Goal: Task Accomplishment & Management: Manage account settings

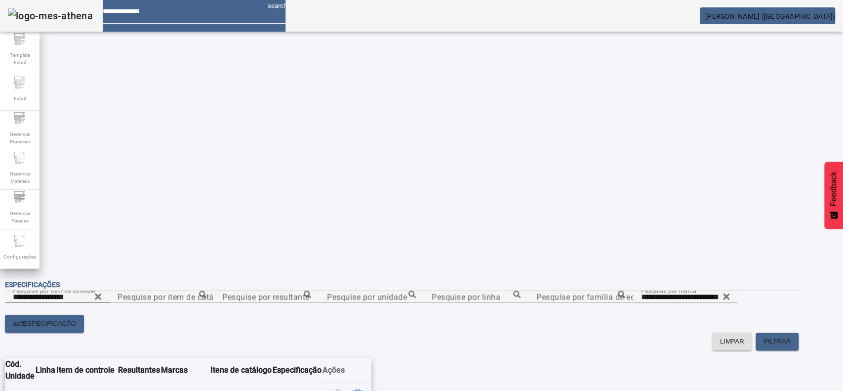
drag, startPoint x: 425, startPoint y: 67, endPoint x: 415, endPoint y: 76, distance: 13.3
click at [102, 291] on icon at bounding box center [97, 297] width 7 height 12
paste input "**********"
type input "**********"
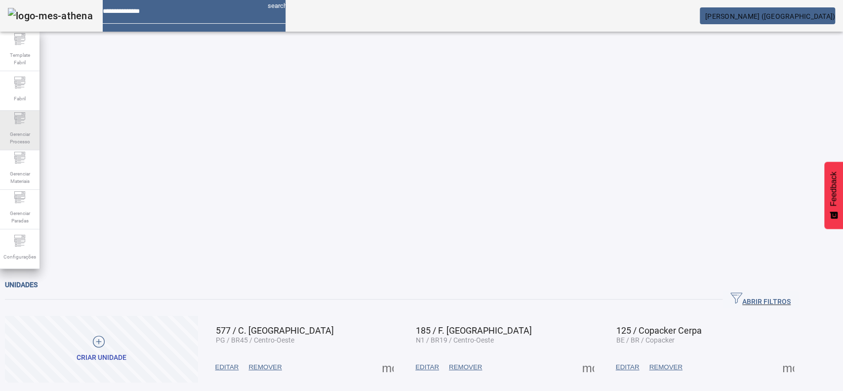
click at [4, 129] on div "Gerenciar Processo" at bounding box center [20, 131] width 40 height 40
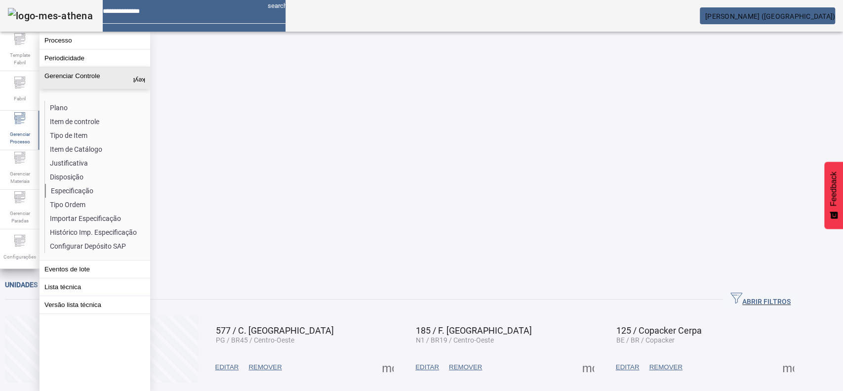
click at [86, 185] on li "Especificação" at bounding box center [97, 191] width 105 height 14
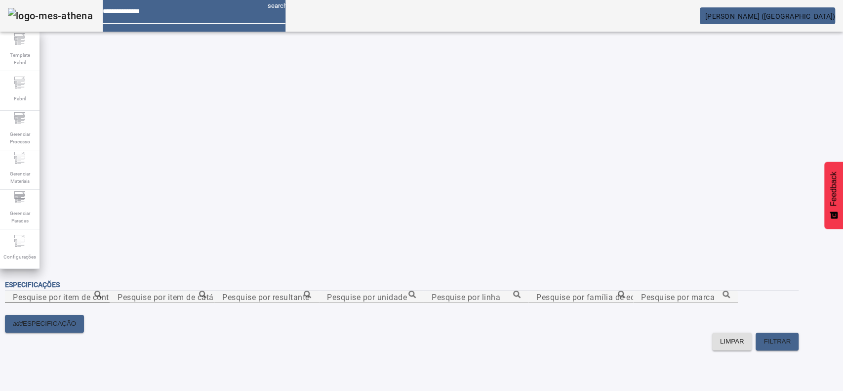
click at [102, 291] on div "Pesquise por item de controle" at bounding box center [57, 297] width 89 height 12
paste input "**********"
click at [102, 291] on input "**********" at bounding box center [57, 297] width 89 height 12
click at [102, 291] on icon at bounding box center [97, 294] width 7 height 7
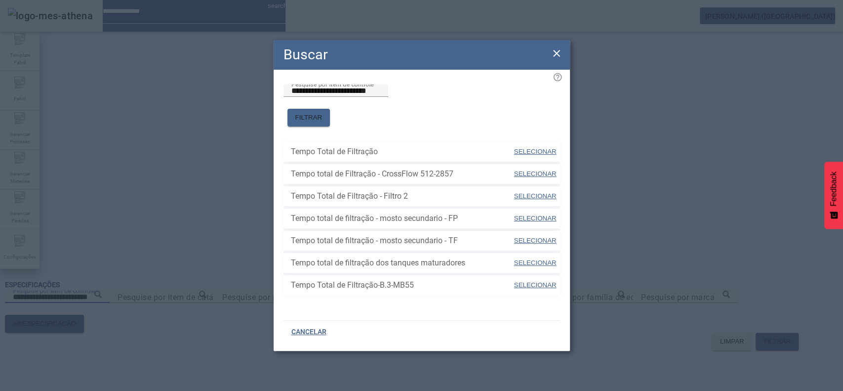
click at [537, 148] on span "SELECIONAR" at bounding box center [535, 151] width 42 height 7
type input "**********"
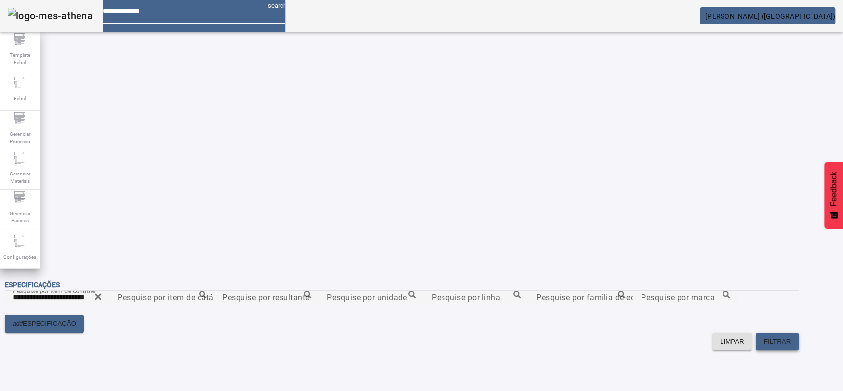
click at [791, 336] on span "FILTRAR" at bounding box center [777, 341] width 27 height 10
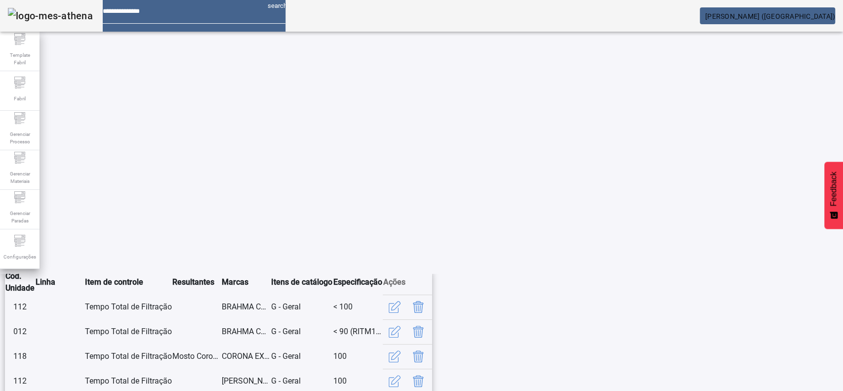
scroll to position [229, 0]
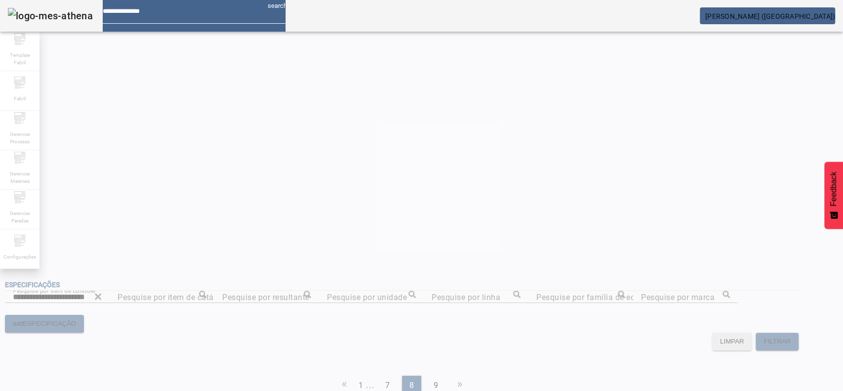
scroll to position [0, 0]
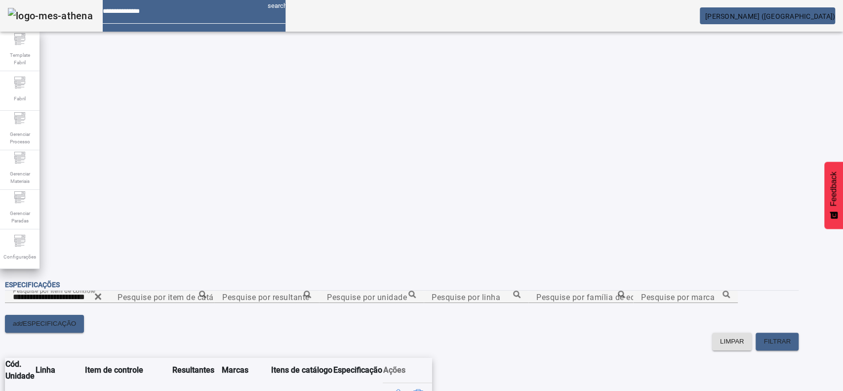
scroll to position [81, 0]
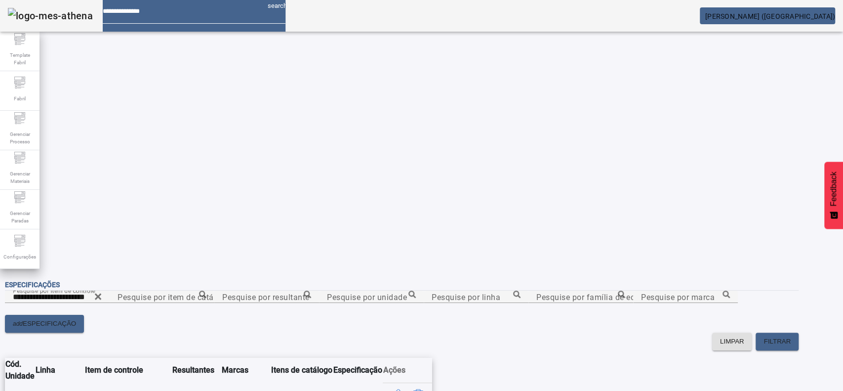
scroll to position [81, 0]
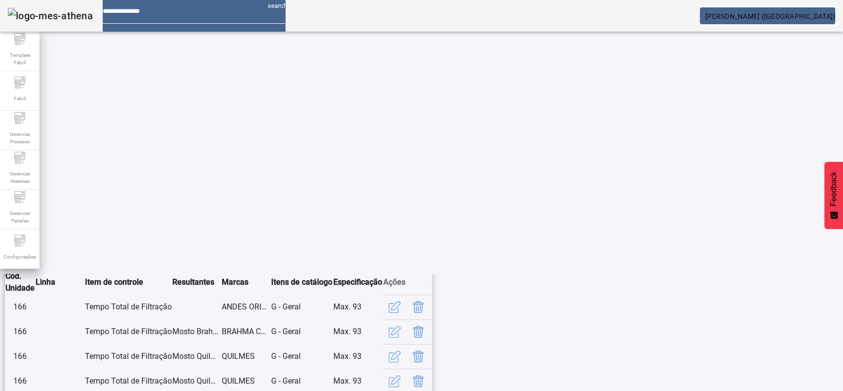
scroll to position [208, 0]
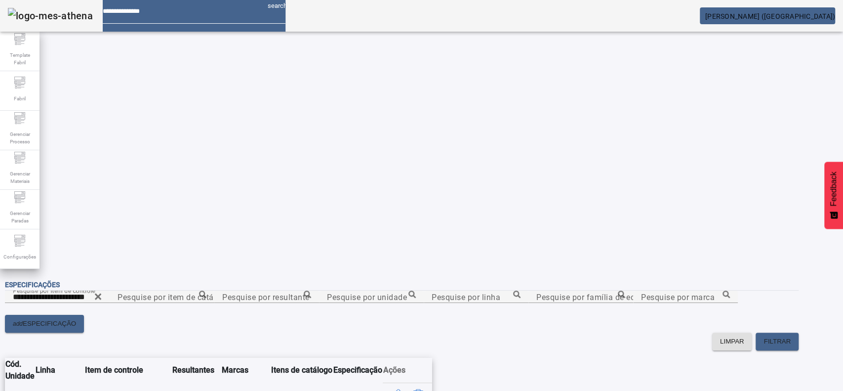
scroll to position [81, 0]
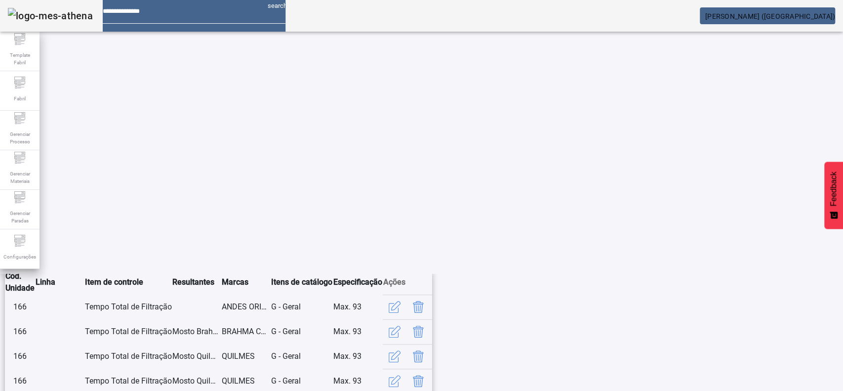
scroll to position [208, 0]
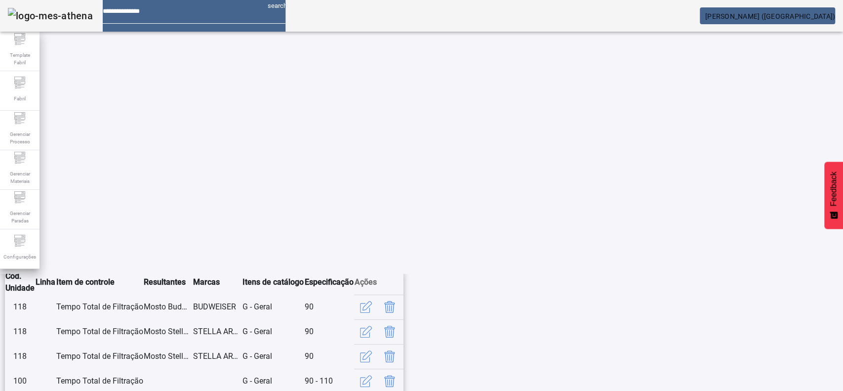
scroll to position [208, 0]
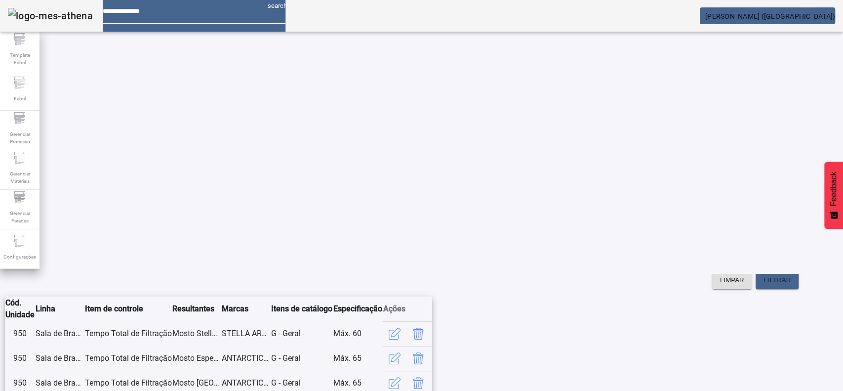
scroll to position [0, 0]
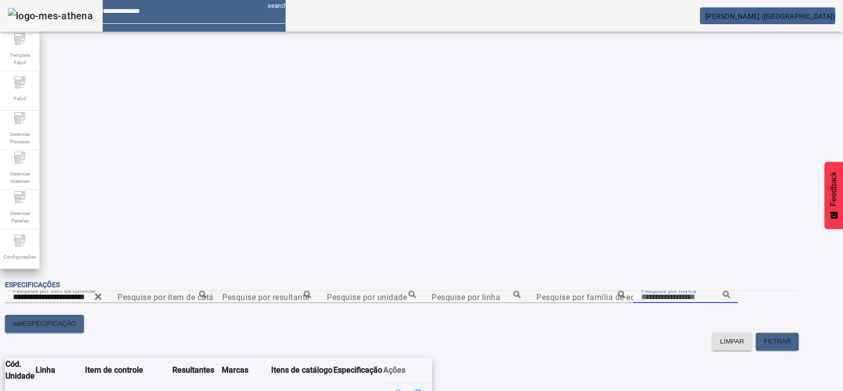
click at [641, 291] on input "Pesquise por marca" at bounding box center [685, 297] width 89 height 12
drag, startPoint x: 107, startPoint y: 188, endPoint x: 31, endPoint y: 187, distance: 76.1
click at [31, 187] on div "**********" at bounding box center [421, 195] width 843 height 391
type input "**********"
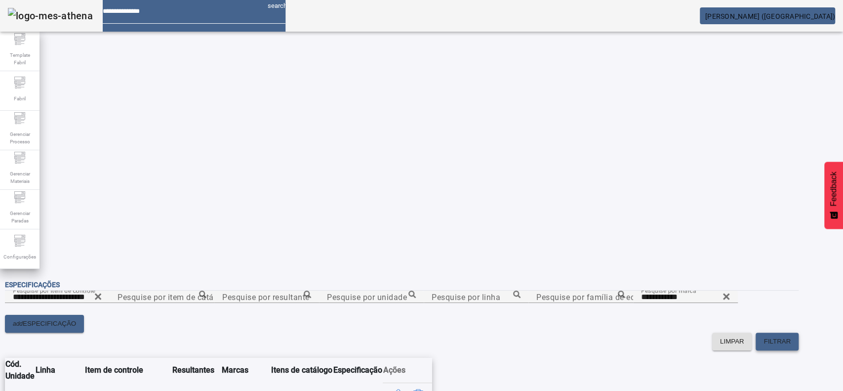
click at [786, 330] on span at bounding box center [777, 342] width 43 height 24
click at [723, 293] on icon at bounding box center [726, 296] width 6 height 6
click at [791, 336] on span "FILTRAR" at bounding box center [777, 341] width 27 height 10
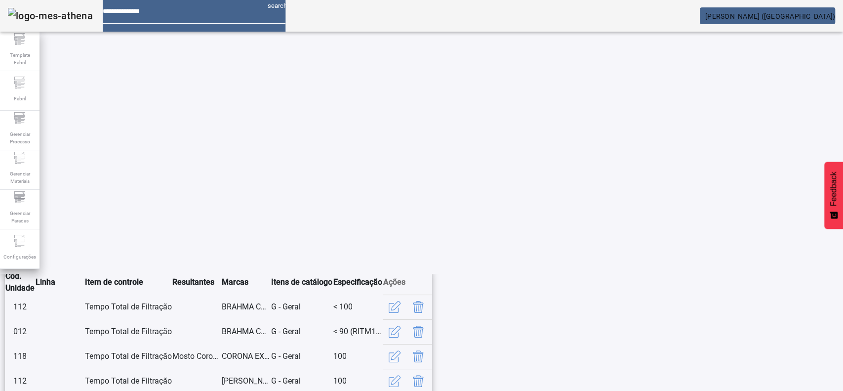
scroll to position [229, 0]
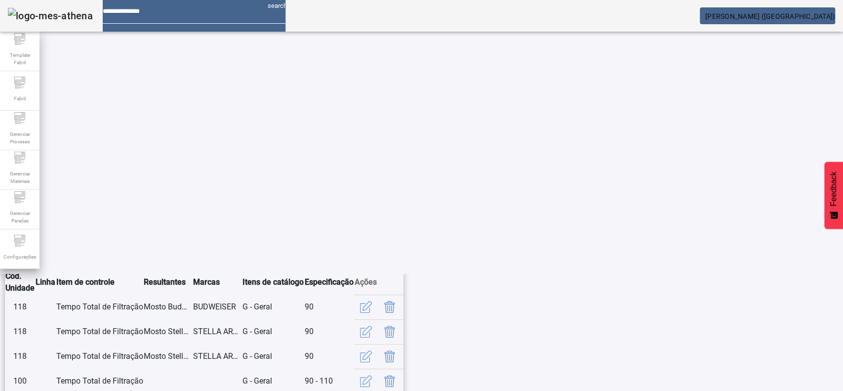
scroll to position [208, 0]
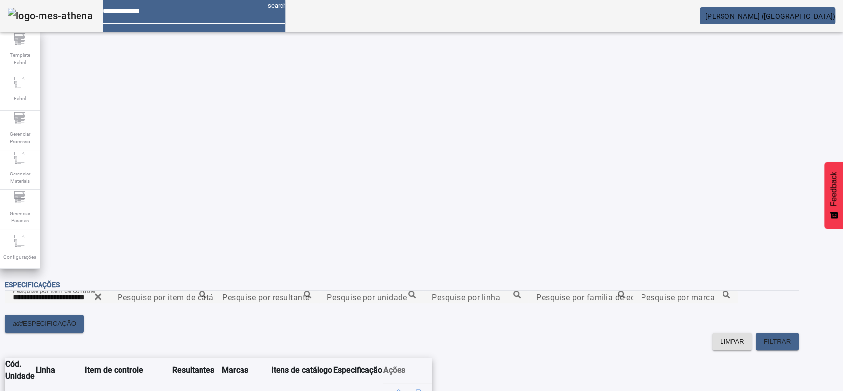
scroll to position [0, 0]
click at [102, 291] on input "**********" at bounding box center [57, 297] width 89 height 12
click at [101, 293] on icon at bounding box center [98, 296] width 6 height 6
paste input "**********"
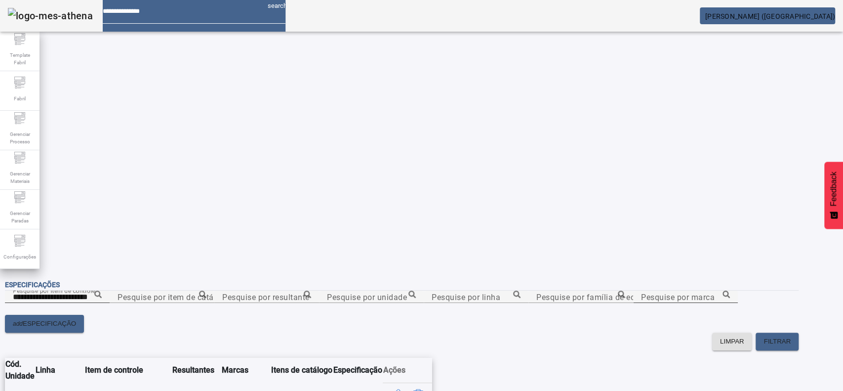
type input "**********"
click at [791, 336] on span "FILTRAR" at bounding box center [777, 341] width 27 height 10
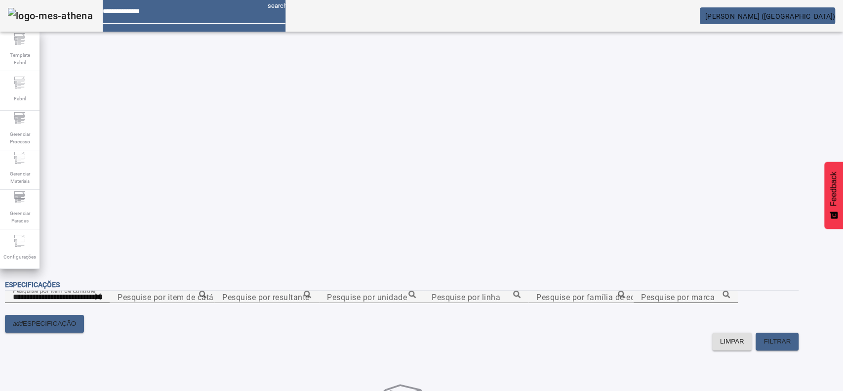
click at [102, 291] on icon at bounding box center [97, 297] width 7 height 12
type input "**********"
click at [799, 330] on span at bounding box center [777, 342] width 43 height 24
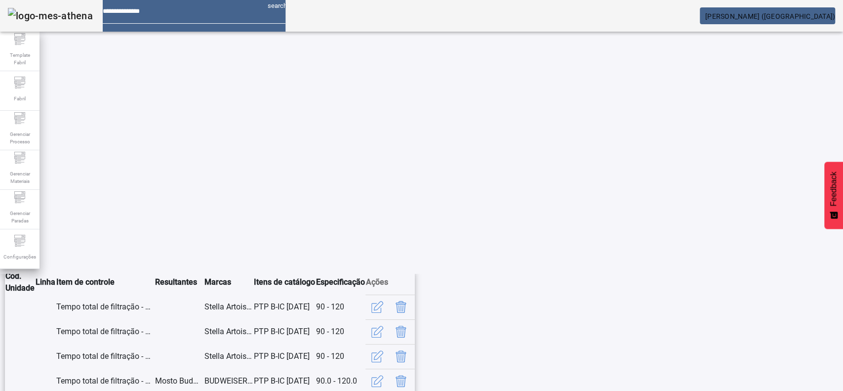
scroll to position [208, 0]
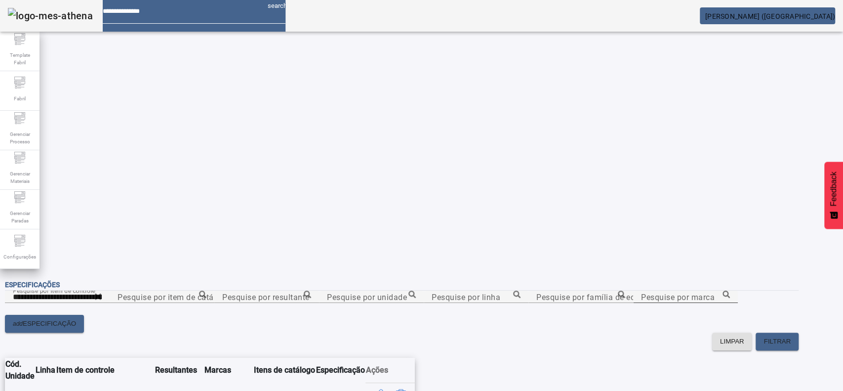
scroll to position [55, 0]
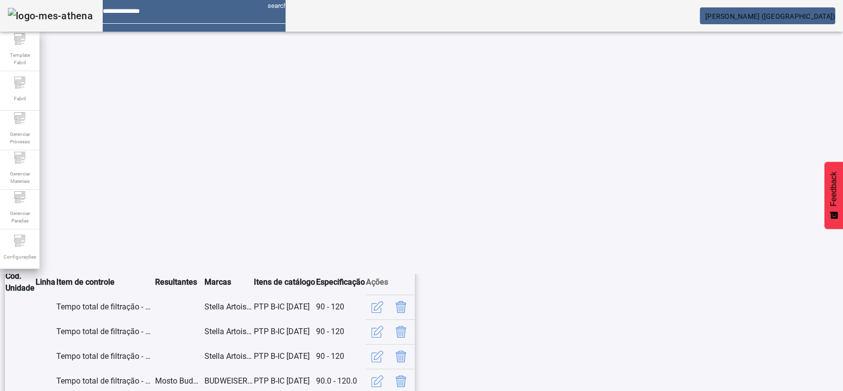
scroll to position [208, 0]
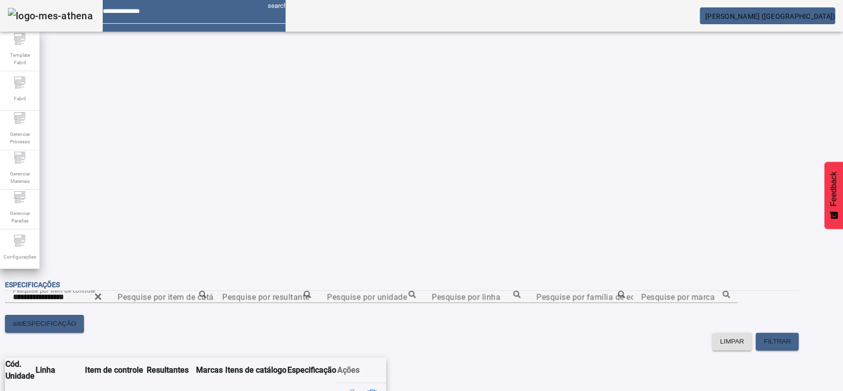
scroll to position [4, 0]
click at [17, 129] on span "Gerenciar Processo" at bounding box center [20, 137] width 30 height 21
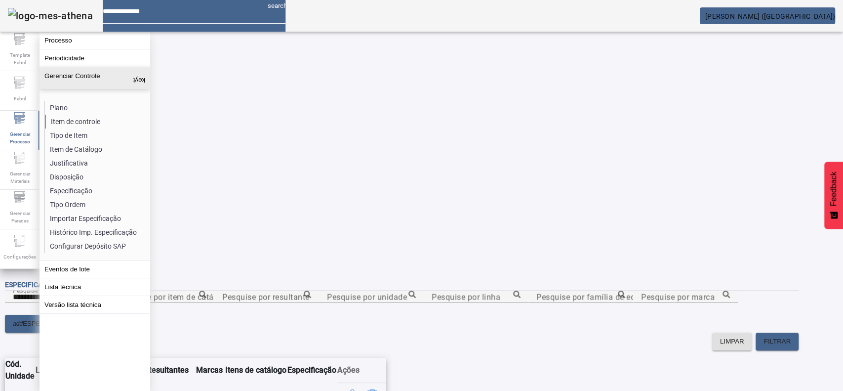
click at [73, 123] on li "Item de controle" at bounding box center [97, 122] width 105 height 14
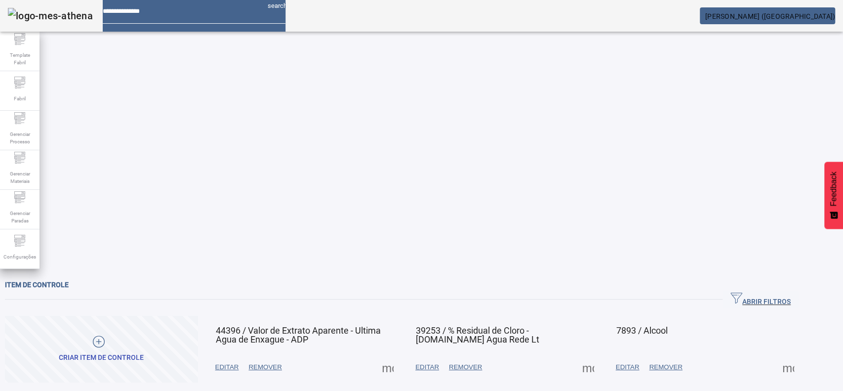
click at [770, 292] on span "ABRIR FILTROS" at bounding box center [761, 299] width 60 height 15
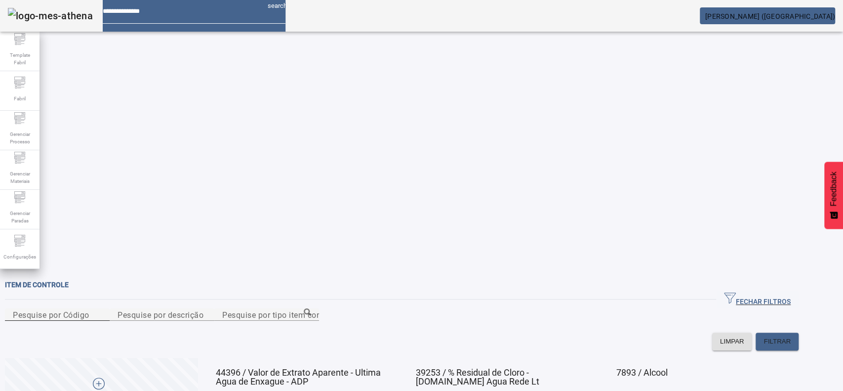
click at [89, 310] on mat-label "Pesquise por Código" at bounding box center [51, 314] width 77 height 9
click at [102, 309] on input "Pesquise por Código" at bounding box center [57, 315] width 89 height 12
type input "****"
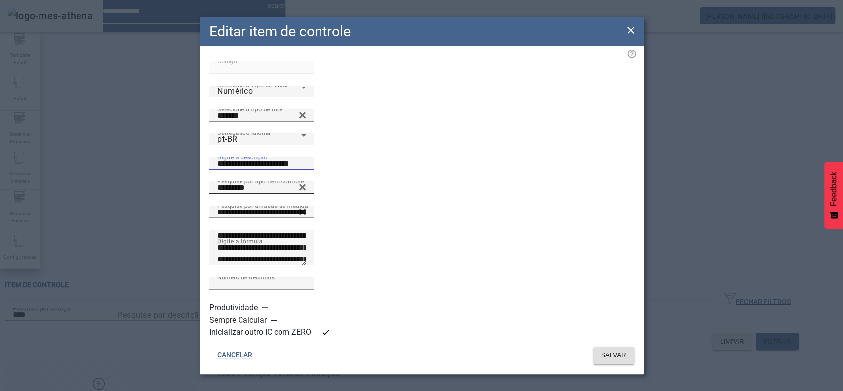
drag, startPoint x: 461, startPoint y: 162, endPoint x: 333, endPoint y: 185, distance: 130.6
click at [333, 185] on div "**********" at bounding box center [421, 199] width 425 height 277
click at [634, 36] on icon at bounding box center [631, 30] width 12 height 12
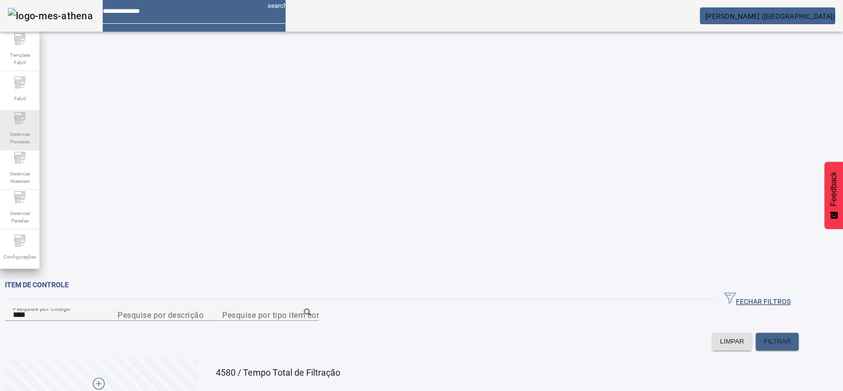
click at [14, 133] on span "Gerenciar Processo" at bounding box center [20, 137] width 30 height 21
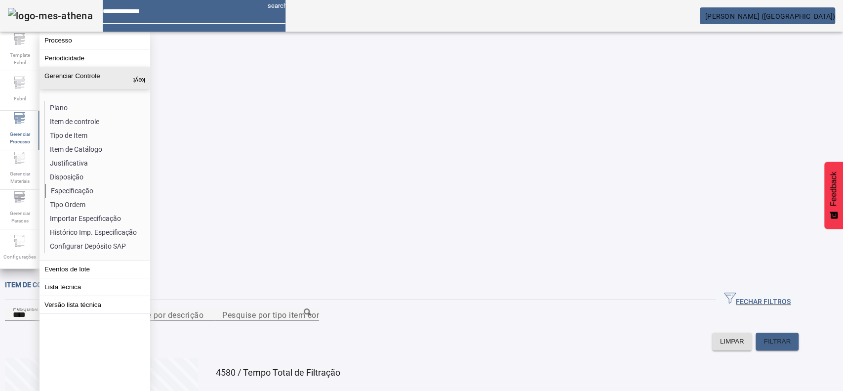
click at [92, 190] on li "Especificação" at bounding box center [97, 191] width 105 height 14
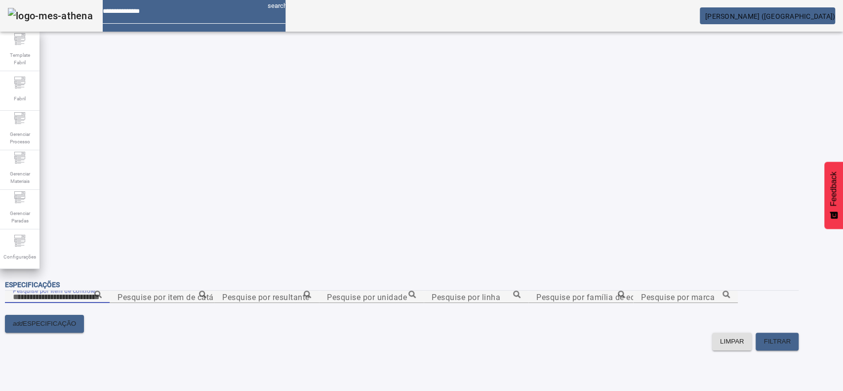
click at [102, 291] on input "Pesquise por item de controle" at bounding box center [57, 297] width 89 height 12
paste input "**********"
click at [102, 291] on icon at bounding box center [97, 294] width 7 height 7
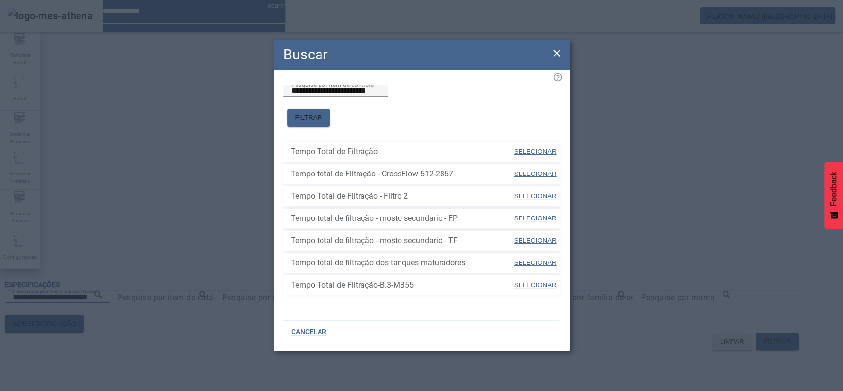
click at [543, 148] on span "SELECIONAR" at bounding box center [535, 151] width 42 height 7
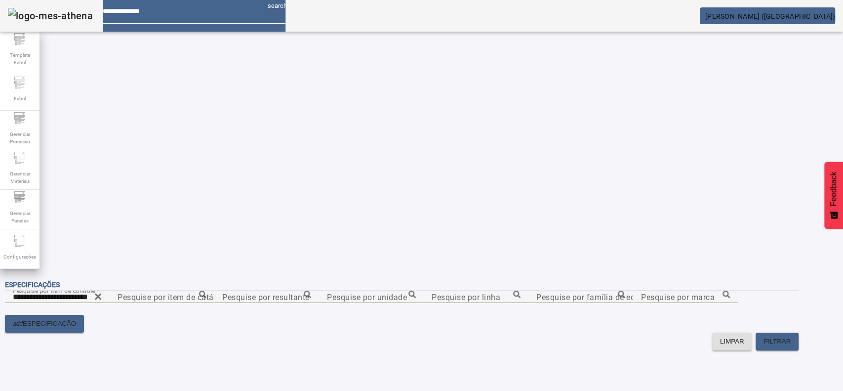
type input "**********"
click at [407, 292] on mat-label "Pesquise por unidade" at bounding box center [367, 296] width 80 height 9
click at [416, 291] on input "Pesquise por unidade" at bounding box center [371, 297] width 89 height 12
click at [416, 291] on icon at bounding box center [412, 294] width 7 height 7
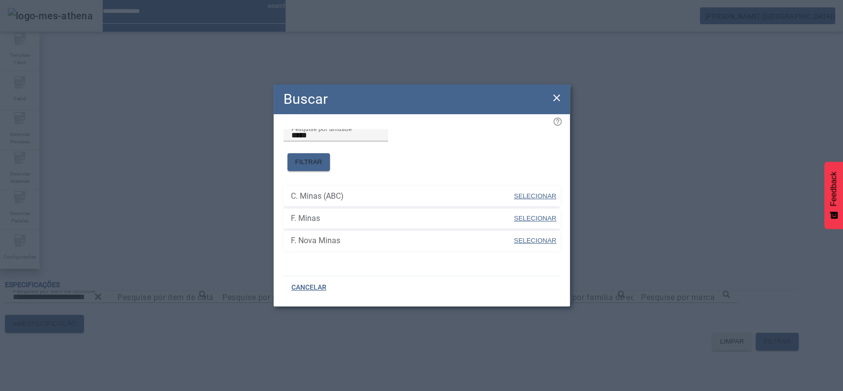
drag, startPoint x: 538, startPoint y: 237, endPoint x: 646, endPoint y: 232, distance: 107.8
click at [539, 237] on span "SELECIONAR" at bounding box center [535, 240] width 42 height 7
type input "**********"
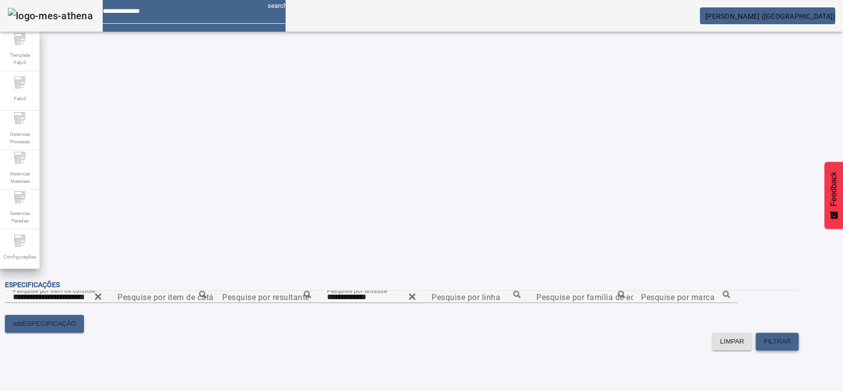
click at [791, 336] on span "FILTRAR" at bounding box center [777, 341] width 27 height 10
click at [416, 293] on icon at bounding box center [412, 296] width 6 height 6
click at [796, 330] on span at bounding box center [777, 342] width 43 height 24
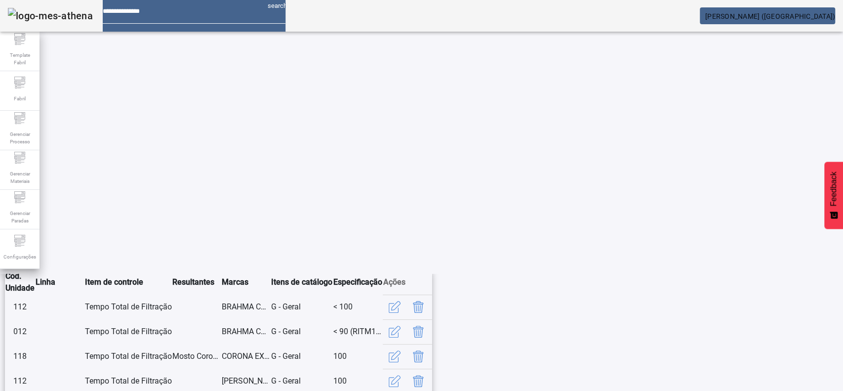
scroll to position [208, 0]
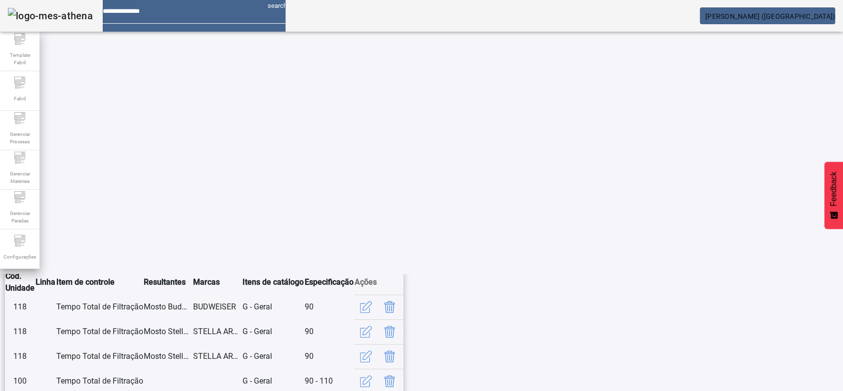
scroll to position [229, 0]
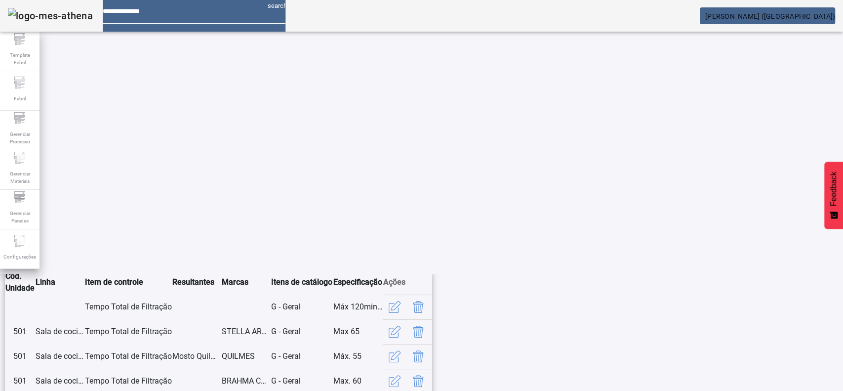
scroll to position [208, 0]
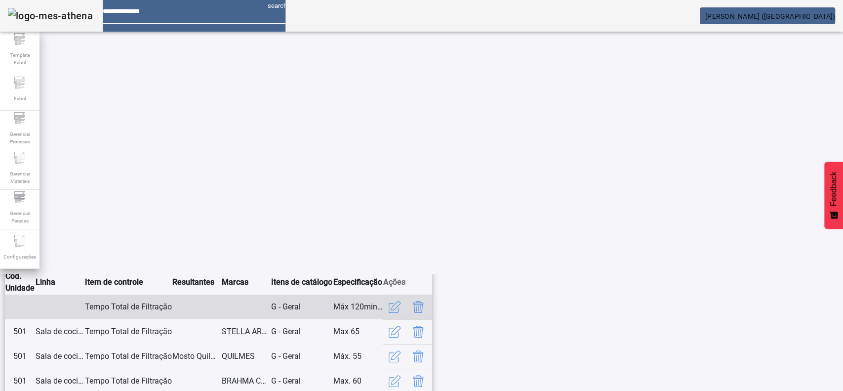
click at [401, 301] on icon "button" at bounding box center [395, 307] width 12 height 12
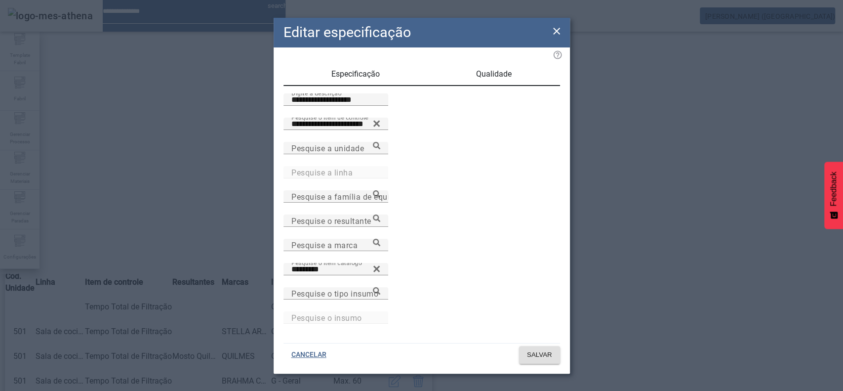
click at [494, 77] on span "Qualidade" at bounding box center [494, 74] width 36 height 8
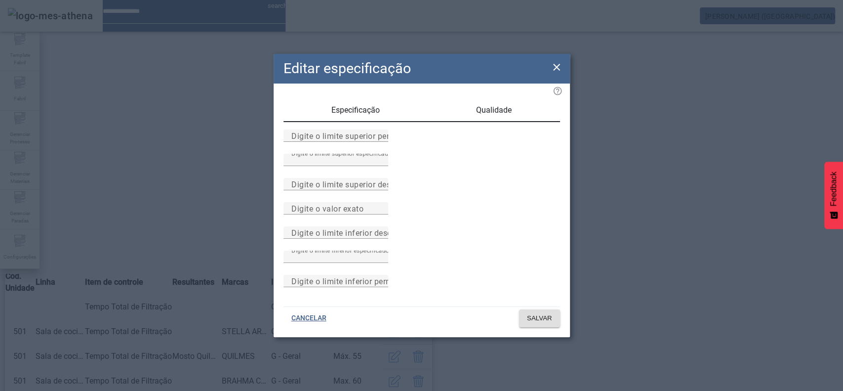
click at [379, 98] on span "Especificação" at bounding box center [356, 110] width 48 height 24
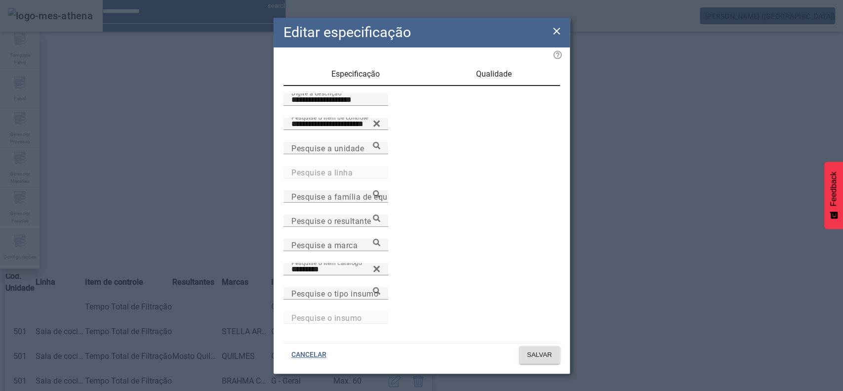
click at [496, 71] on span "Qualidade" at bounding box center [494, 74] width 36 height 24
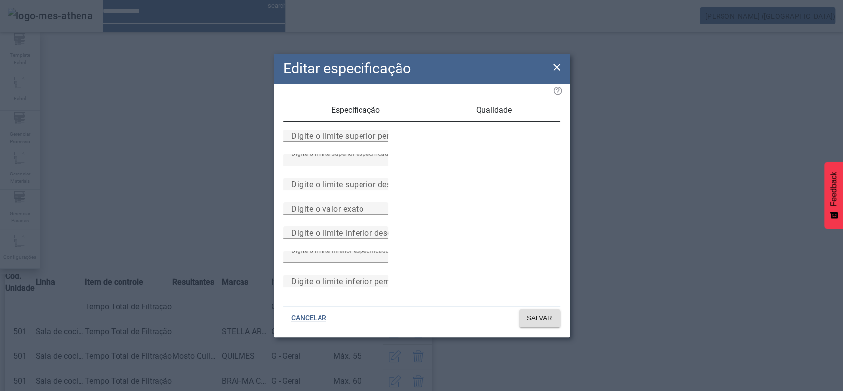
click at [390, 98] on div "Especificação" at bounding box center [356, 110] width 145 height 24
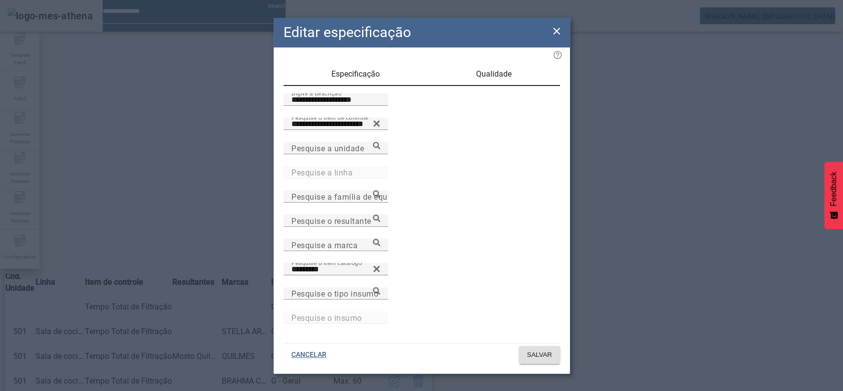
click at [467, 72] on div "Qualidade" at bounding box center [494, 74] width 132 height 24
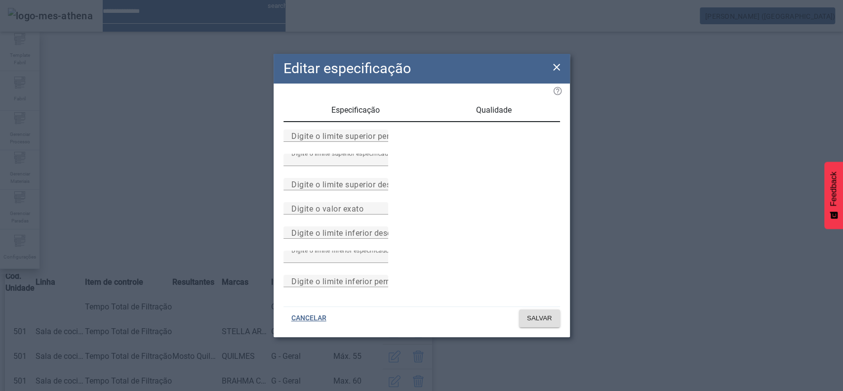
click at [385, 98] on div "Especificação" at bounding box center [356, 110] width 145 height 24
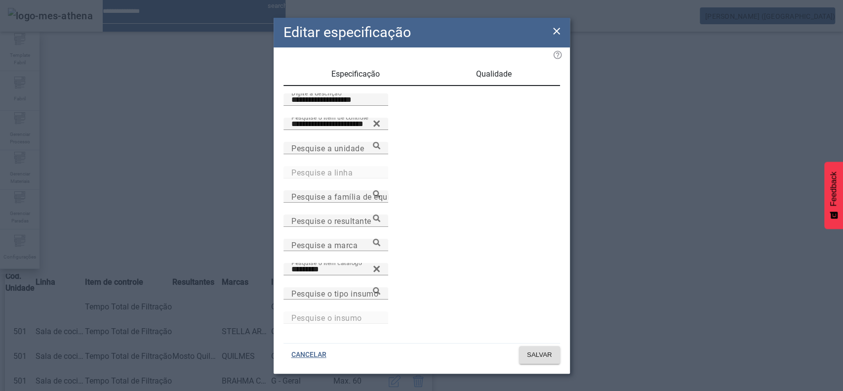
click at [507, 73] on span "Qualidade" at bounding box center [494, 74] width 36 height 24
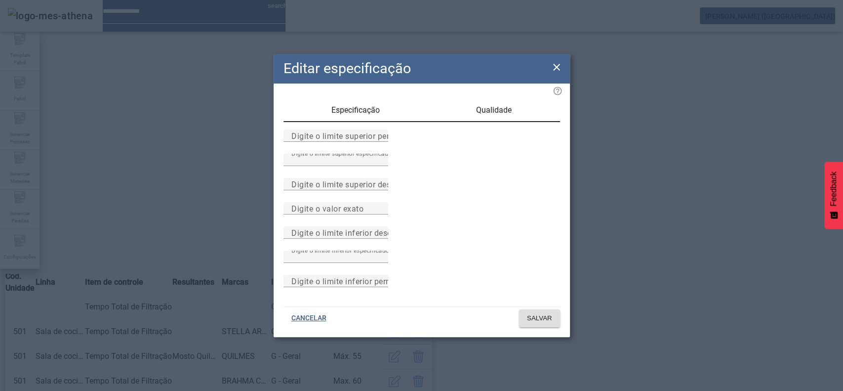
click at [364, 98] on span "Especificação" at bounding box center [356, 110] width 48 height 24
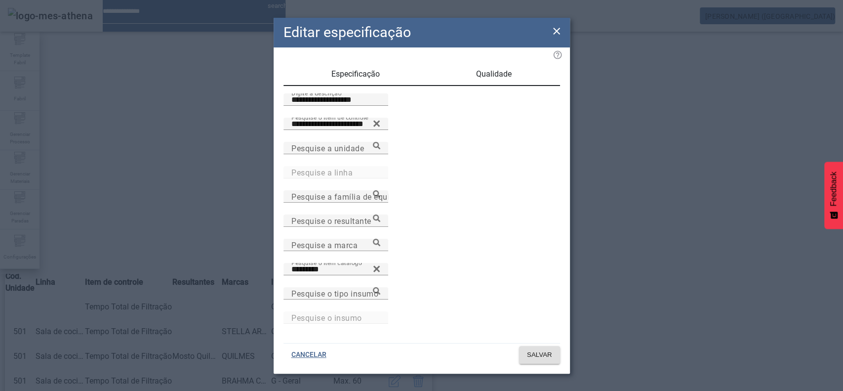
click at [560, 37] on icon at bounding box center [557, 31] width 12 height 12
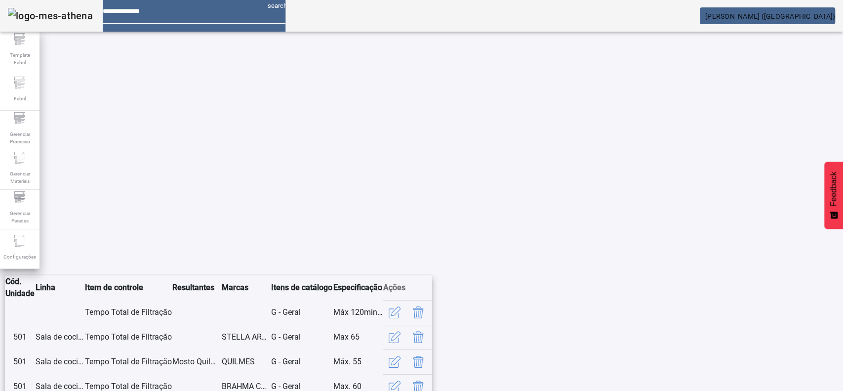
scroll to position [0, 0]
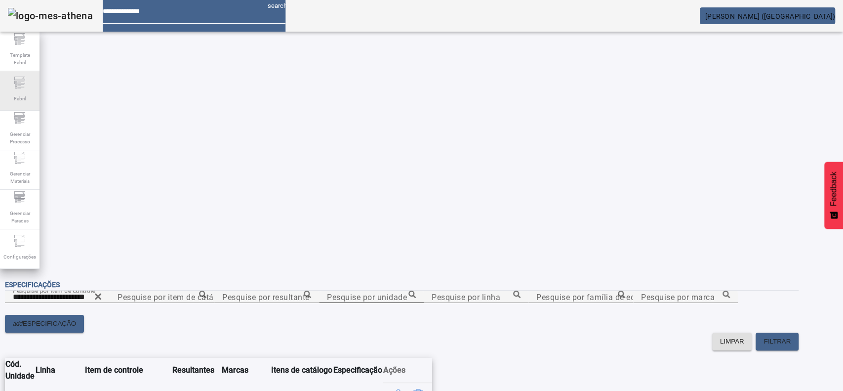
drag, startPoint x: 159, startPoint y: 73, endPoint x: 0, endPoint y: 79, distance: 158.7
click at [0, 79] on div "**********" at bounding box center [421, 195] width 843 height 391
click at [416, 291] on div "Pesquise por unidade" at bounding box center [371, 297] width 89 height 12
click at [416, 291] on input "Pesquise por unidade" at bounding box center [371, 297] width 89 height 12
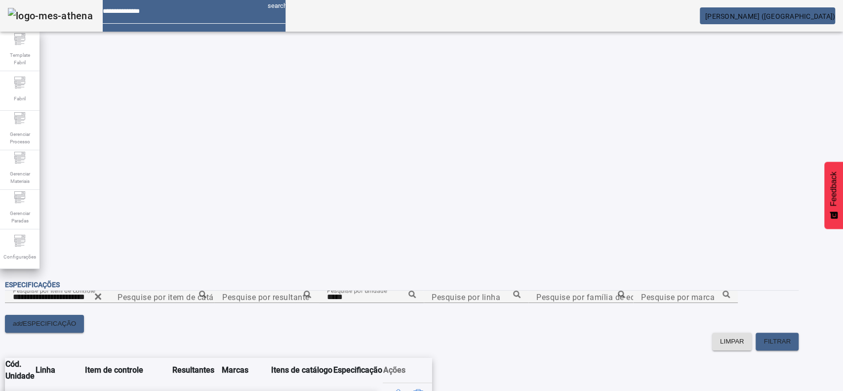
type input "**********"
click at [791, 336] on span "FILTRAR" at bounding box center [777, 341] width 27 height 10
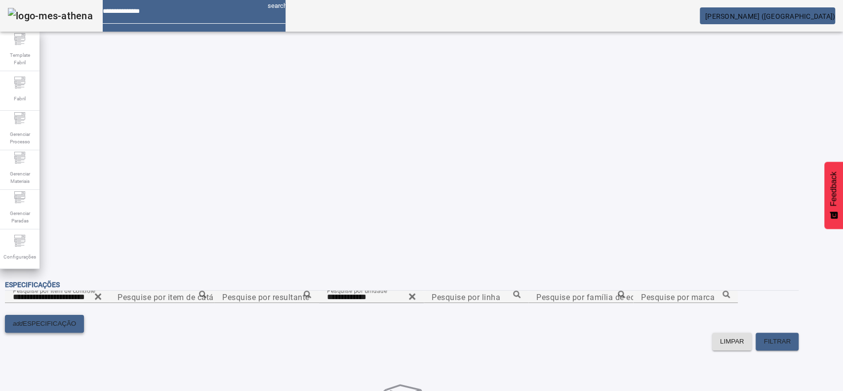
click at [84, 312] on span at bounding box center [44, 324] width 79 height 24
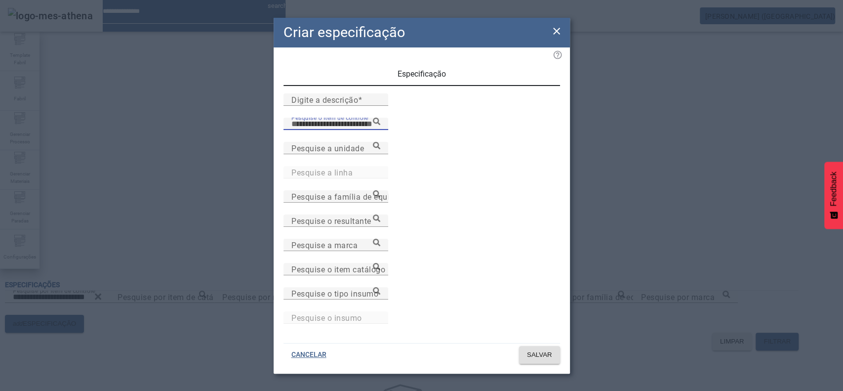
click at [380, 130] on input "Pesquise o item de controle" at bounding box center [335, 124] width 89 height 12
type input "**********"
click at [367, 251] on div "Pesquise a marca" at bounding box center [335, 245] width 89 height 12
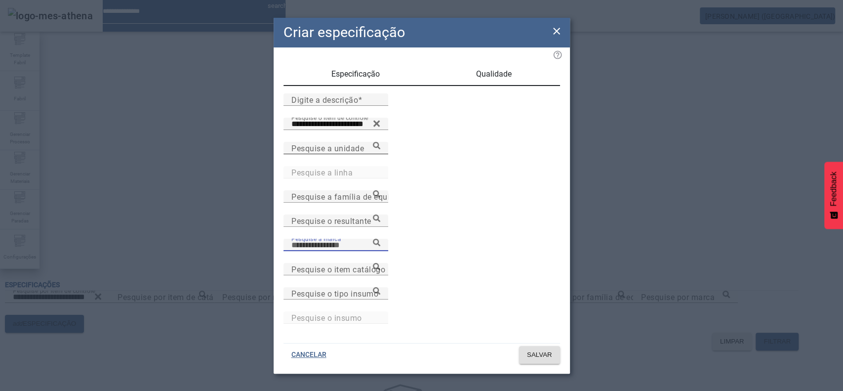
click at [324, 154] on div "Pesquise a unidade" at bounding box center [335, 148] width 89 height 12
paste input "**********"
drag, startPoint x: 399, startPoint y: 195, endPoint x: 125, endPoint y: 219, distance: 274.8
click at [123, 218] on div "**********" at bounding box center [421, 195] width 843 height 391
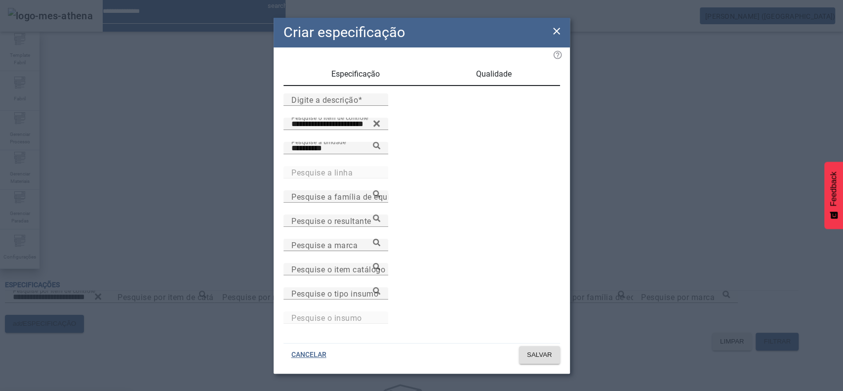
type input "**********"
click at [335, 106] on input "Digite a descrição" at bounding box center [335, 100] width 89 height 12
click at [369, 106] on input "*******" at bounding box center [335, 100] width 89 height 12
click at [354, 106] on input "*******" at bounding box center [335, 100] width 89 height 12
paste input "**********"
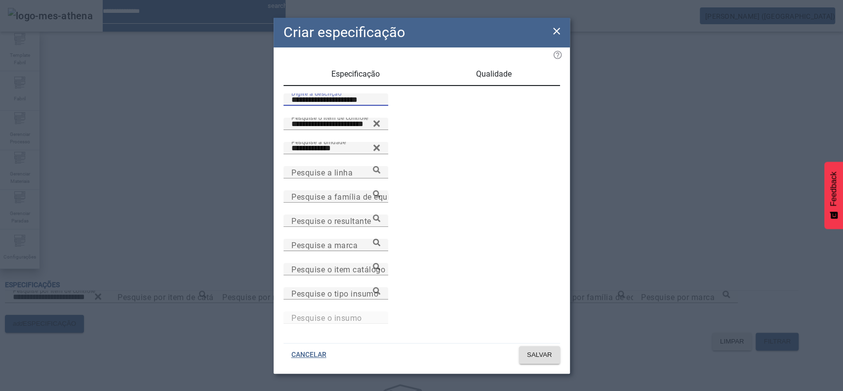
type input "**********"
click at [471, 75] on div "Qualidade" at bounding box center [494, 74] width 132 height 24
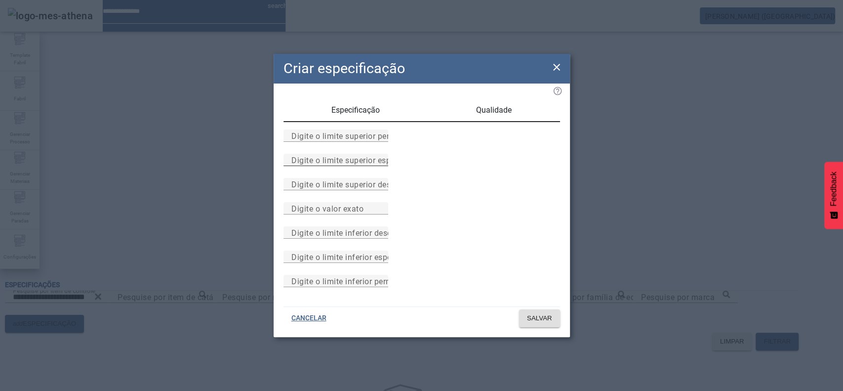
click at [380, 154] on input "Digite o limite superior especificado" at bounding box center [335, 160] width 89 height 12
type input "**"
click at [361, 106] on span "Especificação" at bounding box center [356, 110] width 48 height 8
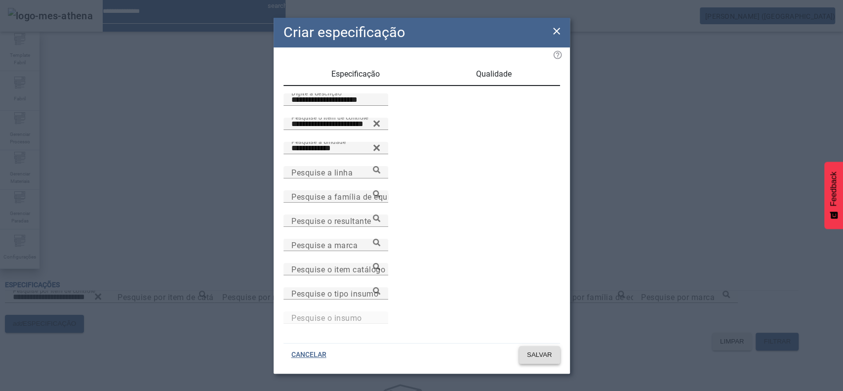
click at [540, 353] on span "SALVAR" at bounding box center [539, 355] width 25 height 10
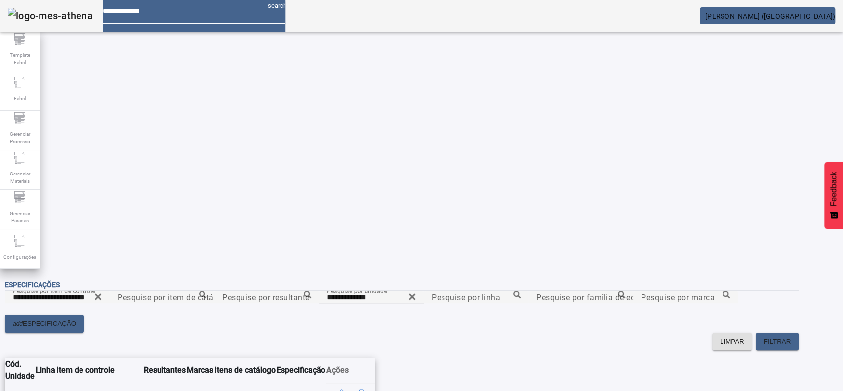
click at [436, 279] on div "Especificações" at bounding box center [402, 285] width 794 height 12
click at [416, 291] on icon at bounding box center [412, 297] width 7 height 12
drag, startPoint x: 650, startPoint y: 227, endPoint x: 763, endPoint y: 230, distance: 113.7
click at [650, 333] on div "LIMPAR FILTRAR" at bounding box center [402, 342] width 794 height 18
click at [791, 336] on span "FILTRAR" at bounding box center [777, 341] width 27 height 10
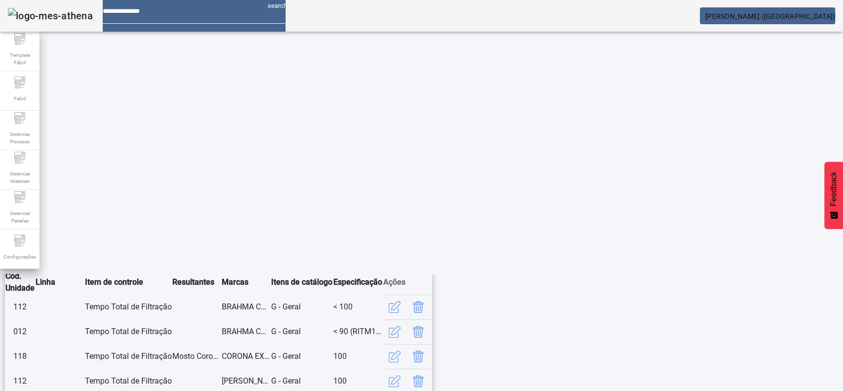
scroll to position [229, 0]
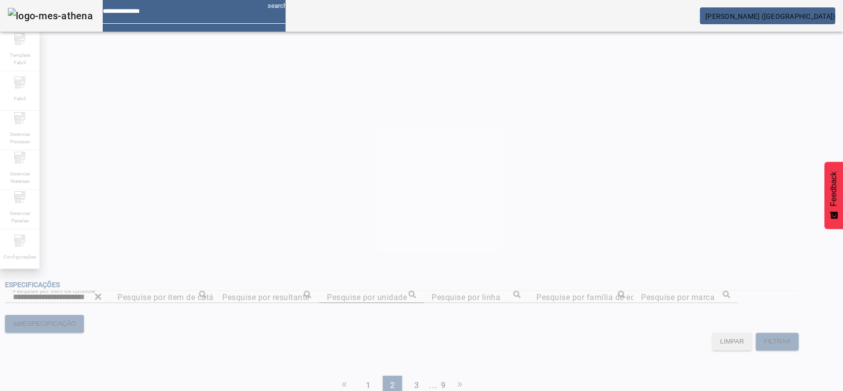
scroll to position [0, 0]
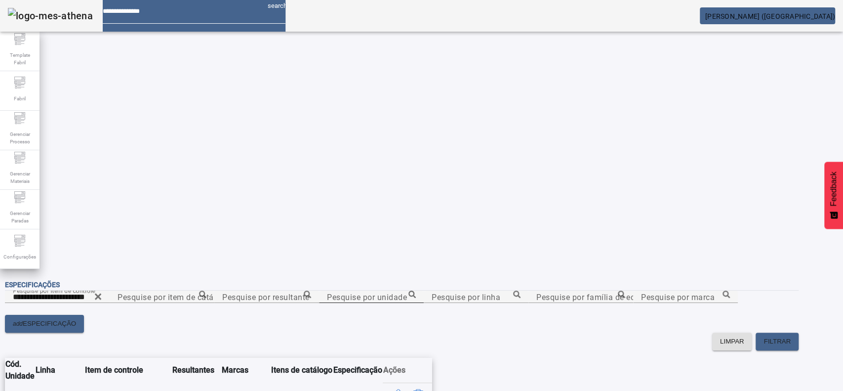
scroll to position [105, 0]
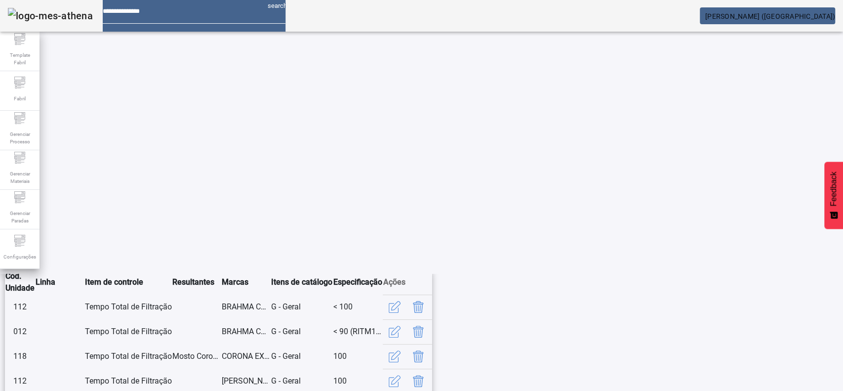
scroll to position [208, 0]
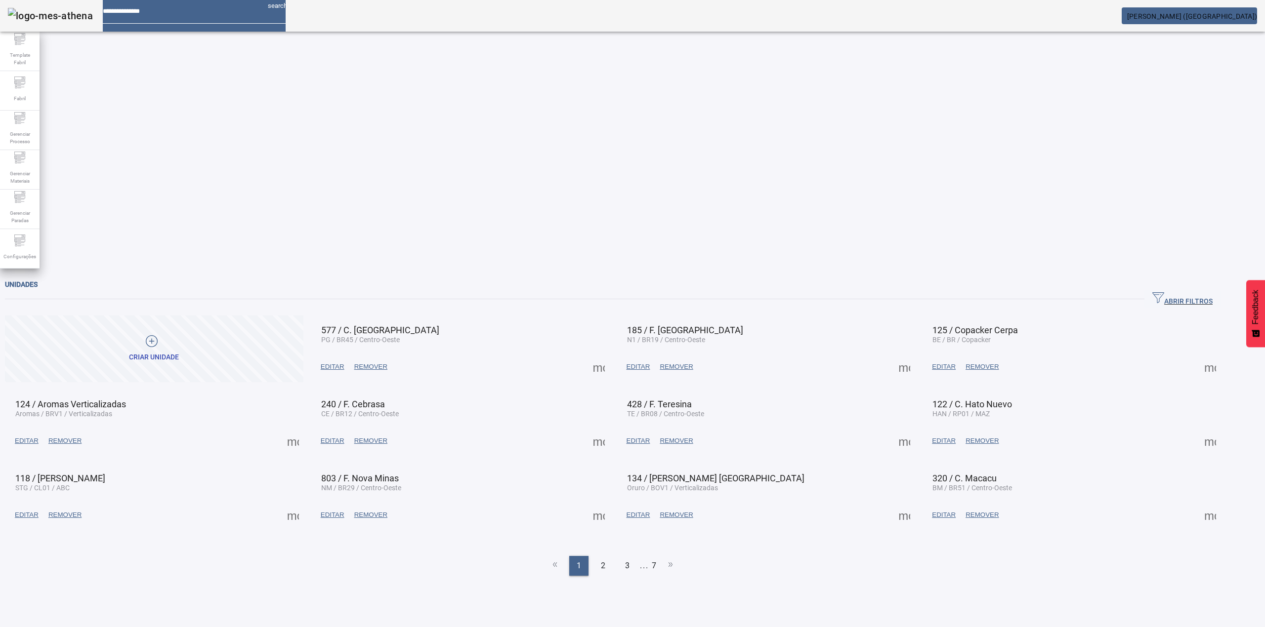
click at [26, 139] on span "Gerenciar Processo" at bounding box center [20, 137] width 30 height 21
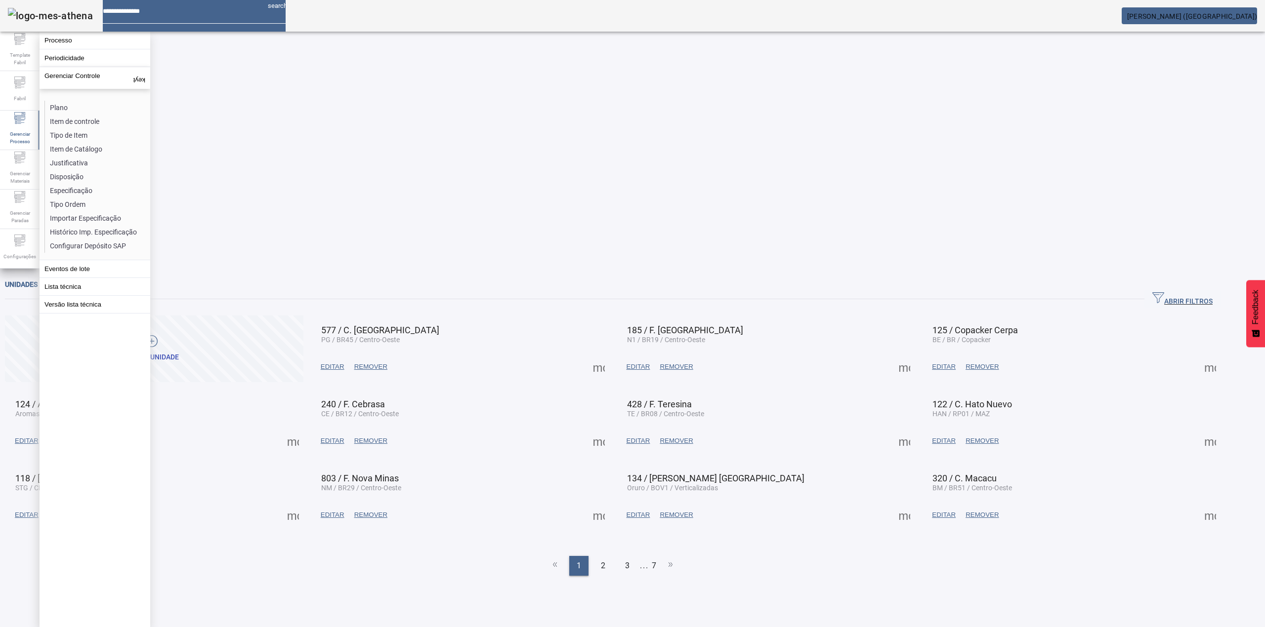
click at [1186, 292] on span "ABRIR FILTROS" at bounding box center [1182, 299] width 60 height 15
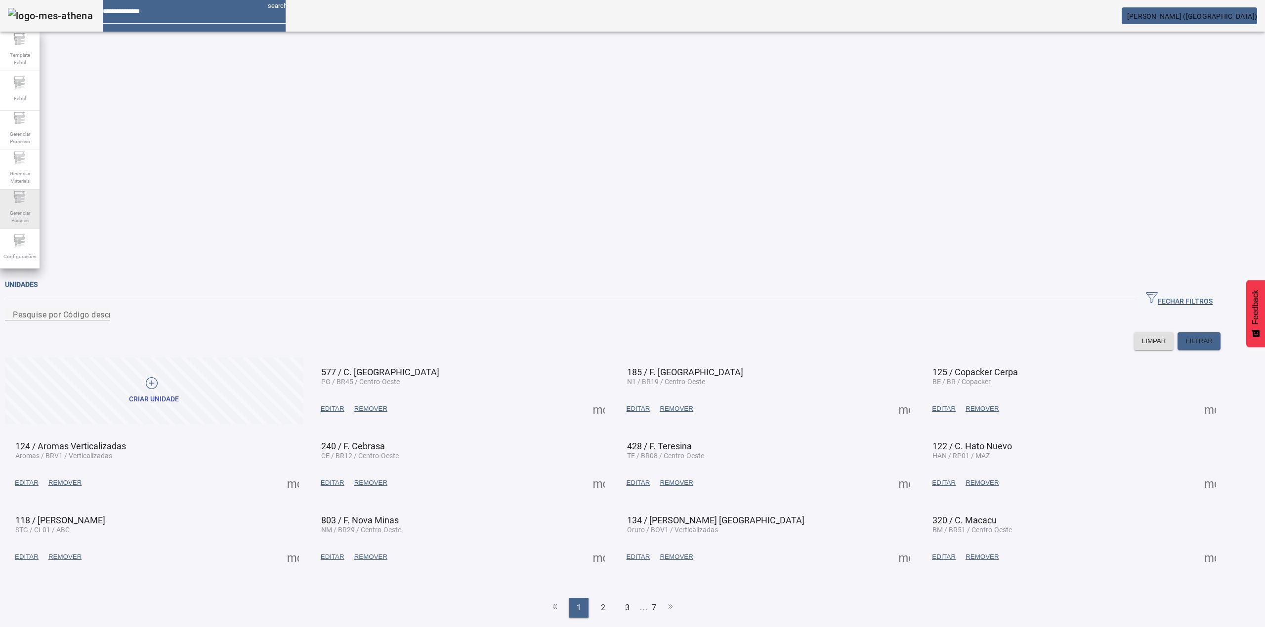
click at [25, 201] on icon at bounding box center [20, 197] width 12 height 12
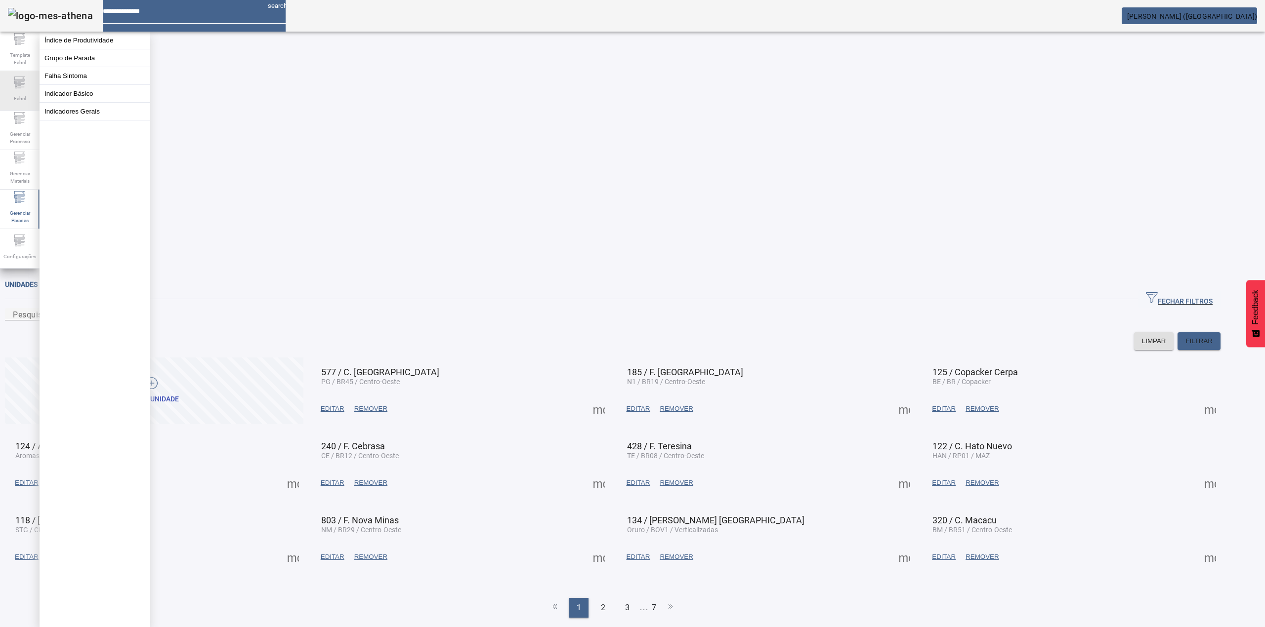
click at [8, 93] on div "Fabril" at bounding box center [20, 91] width 40 height 40
click at [19, 123] on icon at bounding box center [20, 118] width 12 height 12
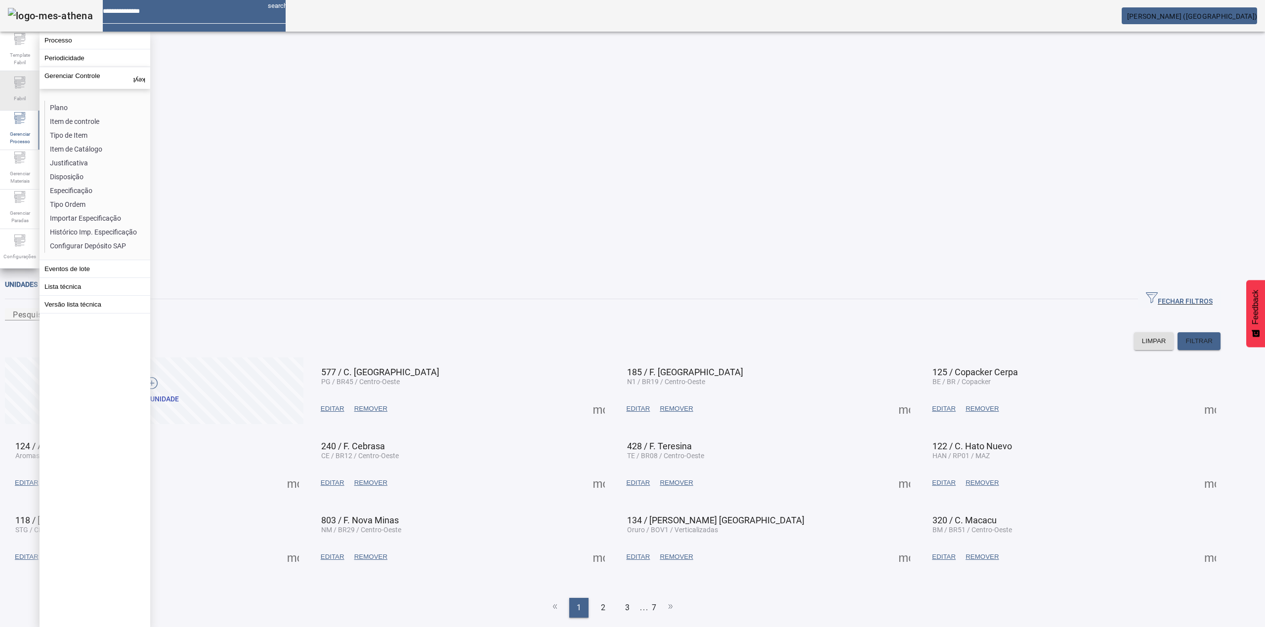
click at [12, 98] on span "Fabril" at bounding box center [20, 98] width 18 height 13
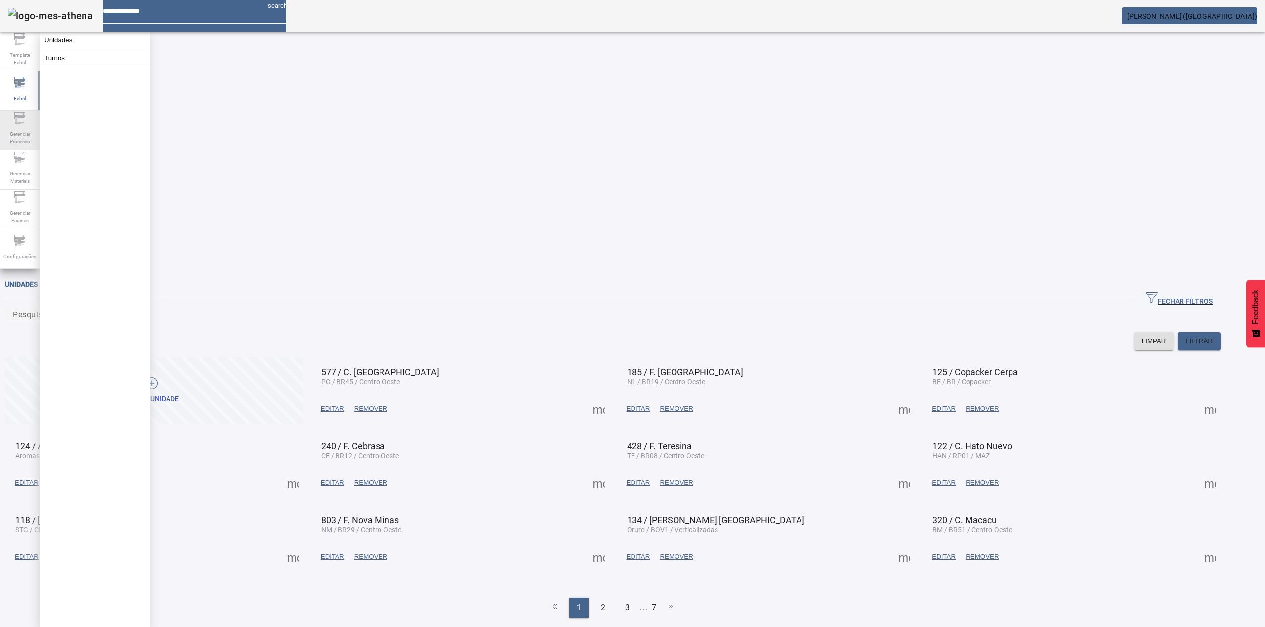
click at [28, 123] on div "Gerenciar Processo" at bounding box center [20, 131] width 40 height 40
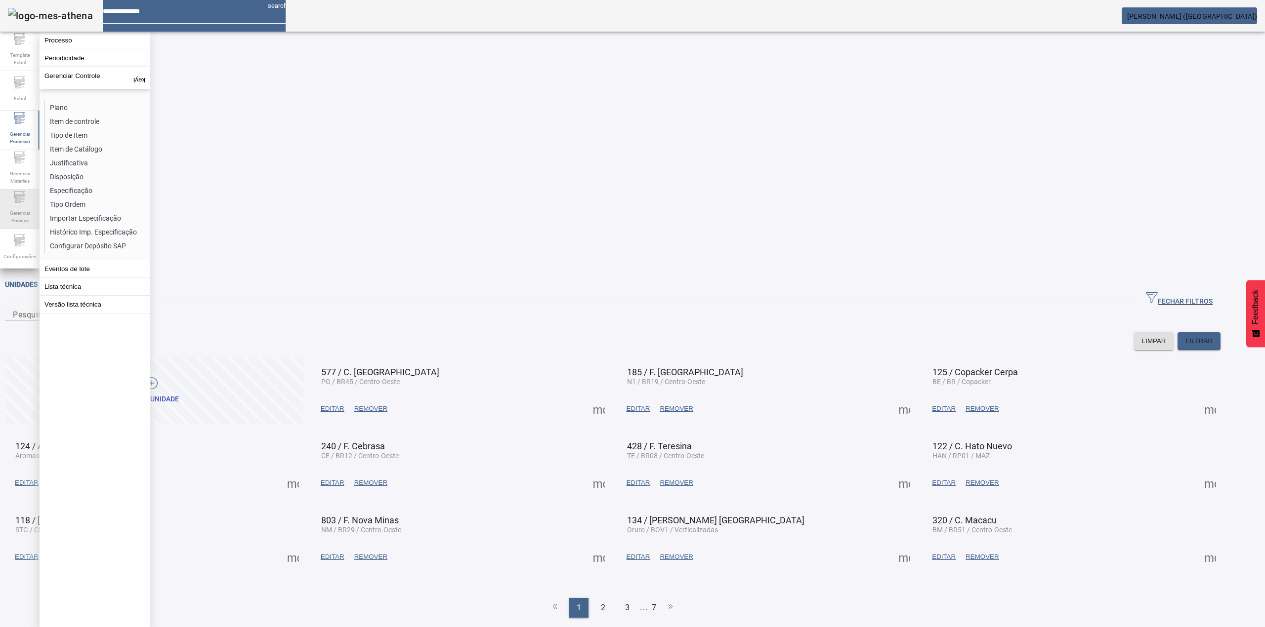
click at [14, 201] on div "Gerenciar Paradas" at bounding box center [20, 210] width 40 height 40
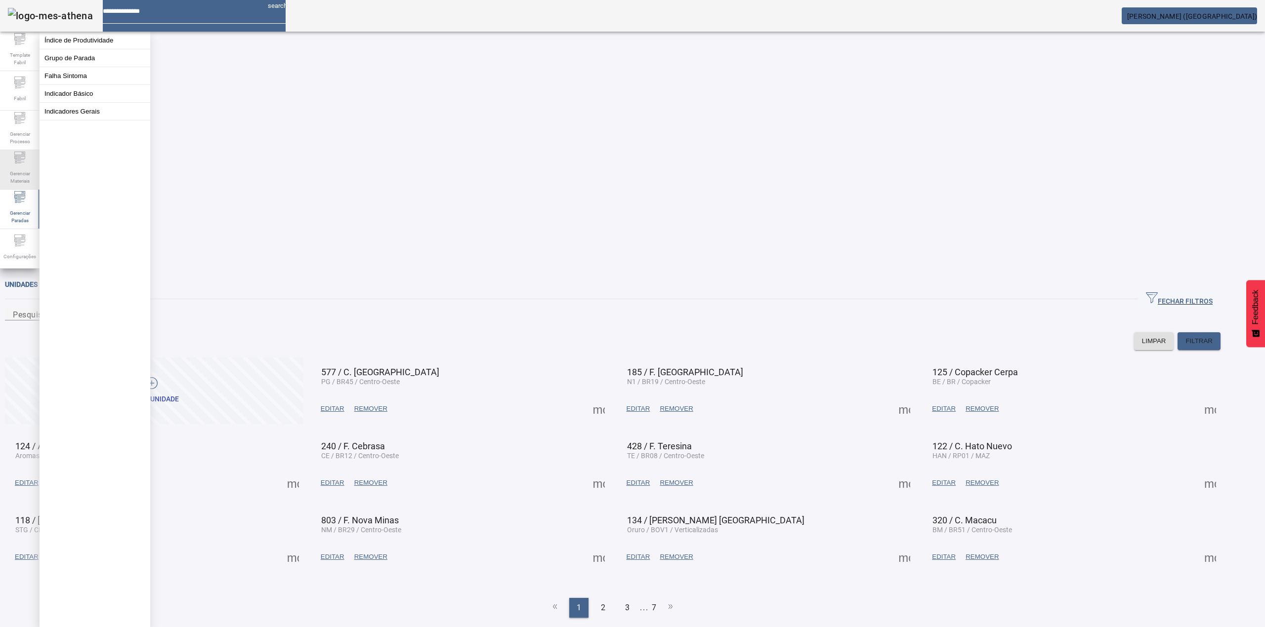
click at [23, 161] on icon at bounding box center [20, 158] width 12 height 12
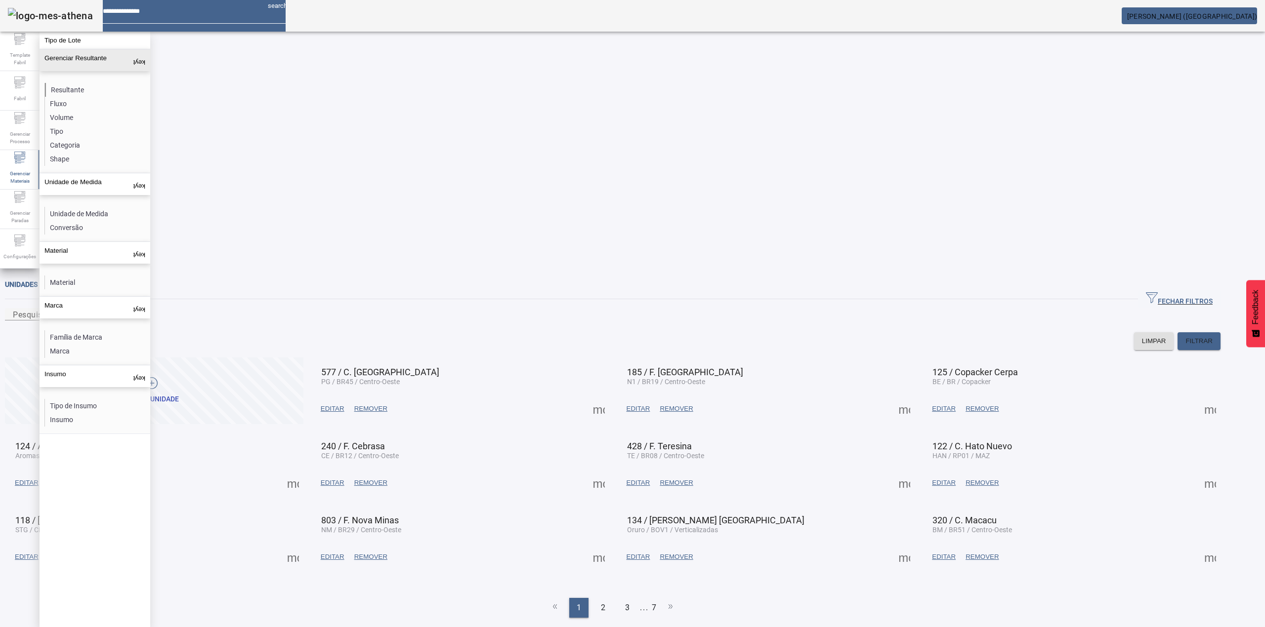
click at [78, 83] on li "Resultante" at bounding box center [97, 90] width 105 height 14
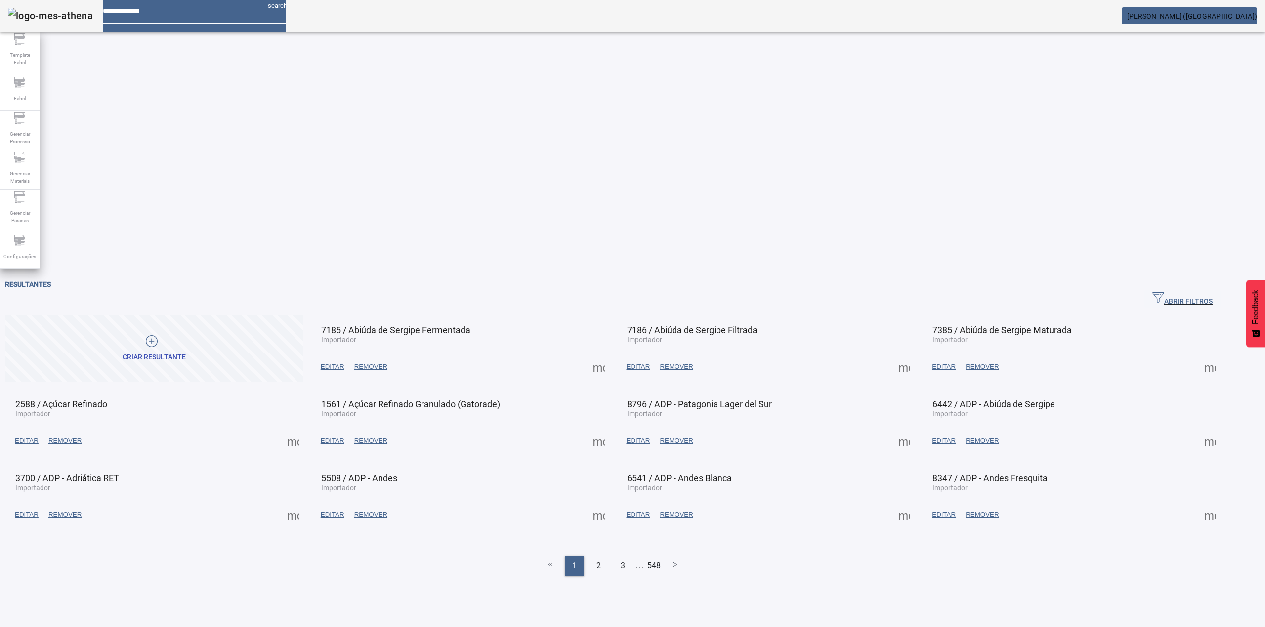
click at [1204, 292] on span "ABRIR FILTROS" at bounding box center [1182, 299] width 60 height 15
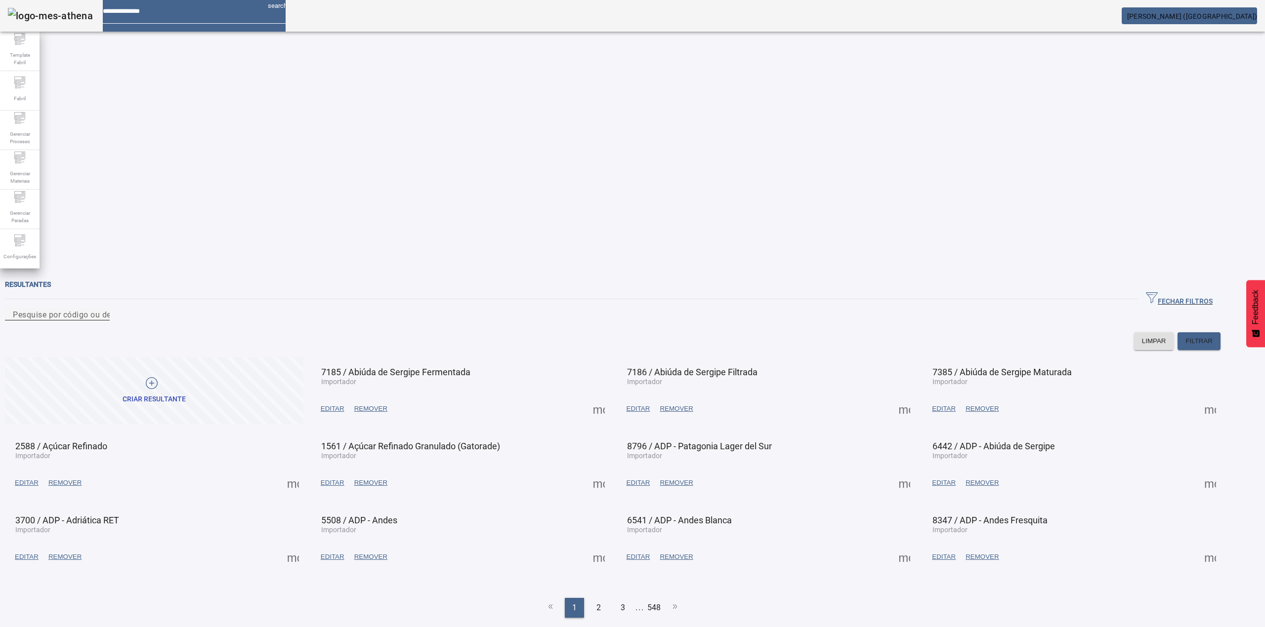
click at [102, 308] on div "Pesquise por código ou descrição" at bounding box center [57, 314] width 89 height 12
type input "***"
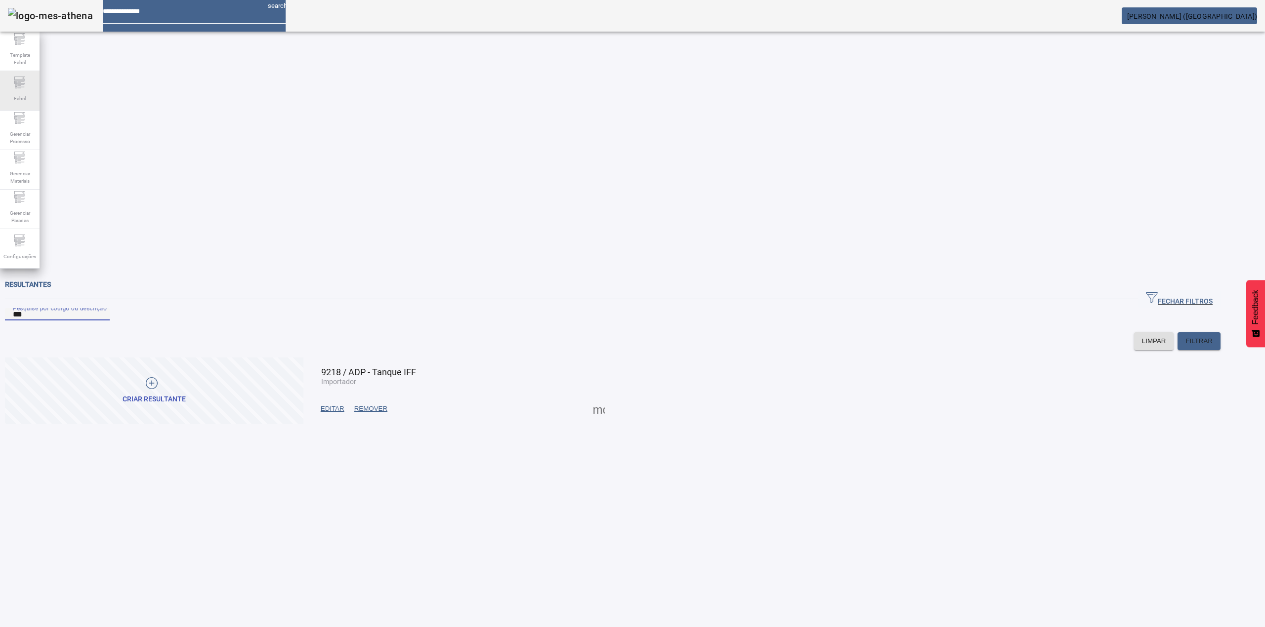
click at [21, 83] on icon at bounding box center [20, 83] width 12 height 12
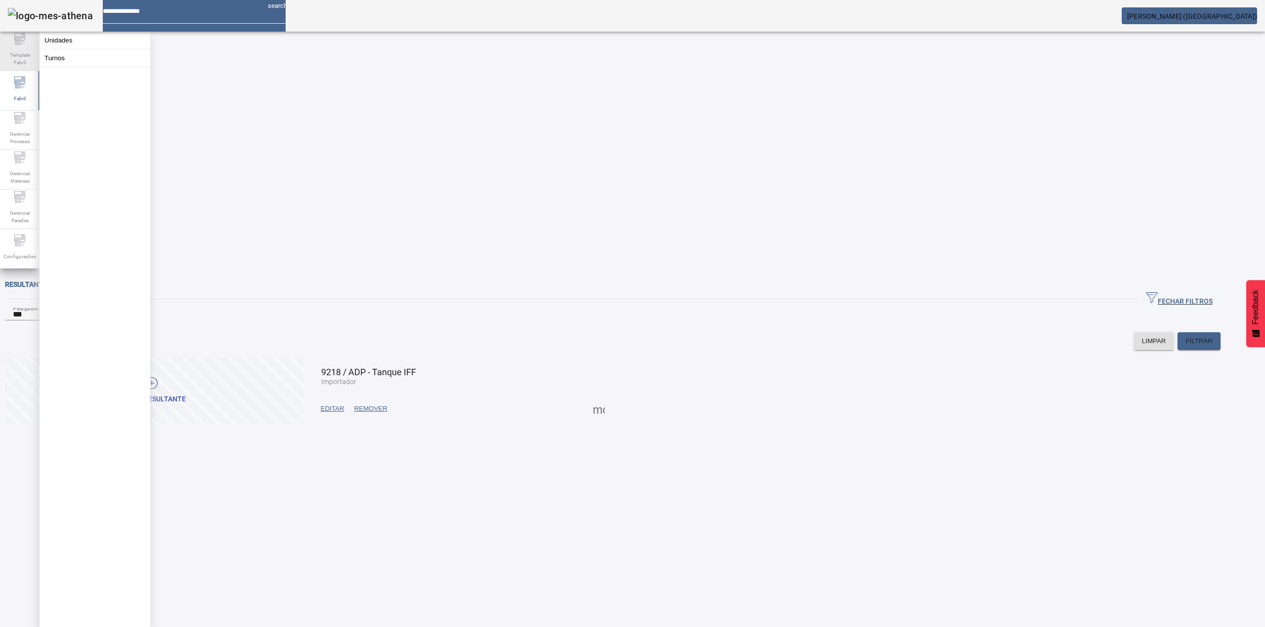
click at [18, 57] on span "Template Fabril" at bounding box center [20, 58] width 30 height 21
click at [20, 128] on span "Gerenciar Processo" at bounding box center [20, 137] width 30 height 21
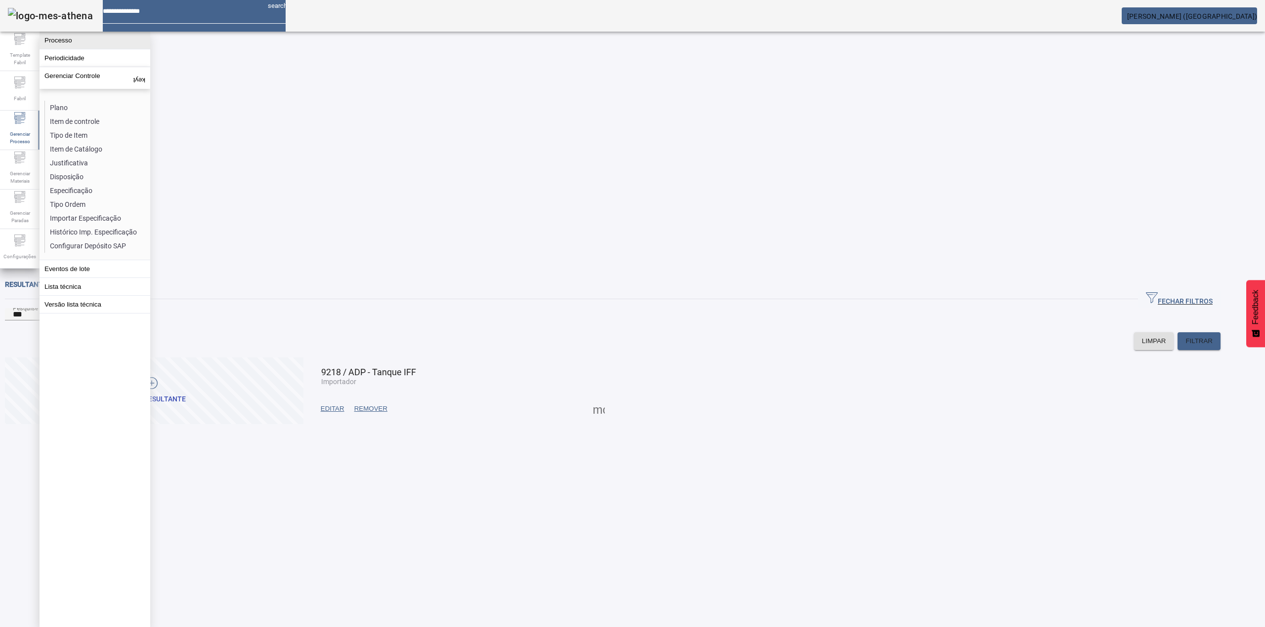
click at [60, 44] on button "Processo" at bounding box center [95, 40] width 111 height 17
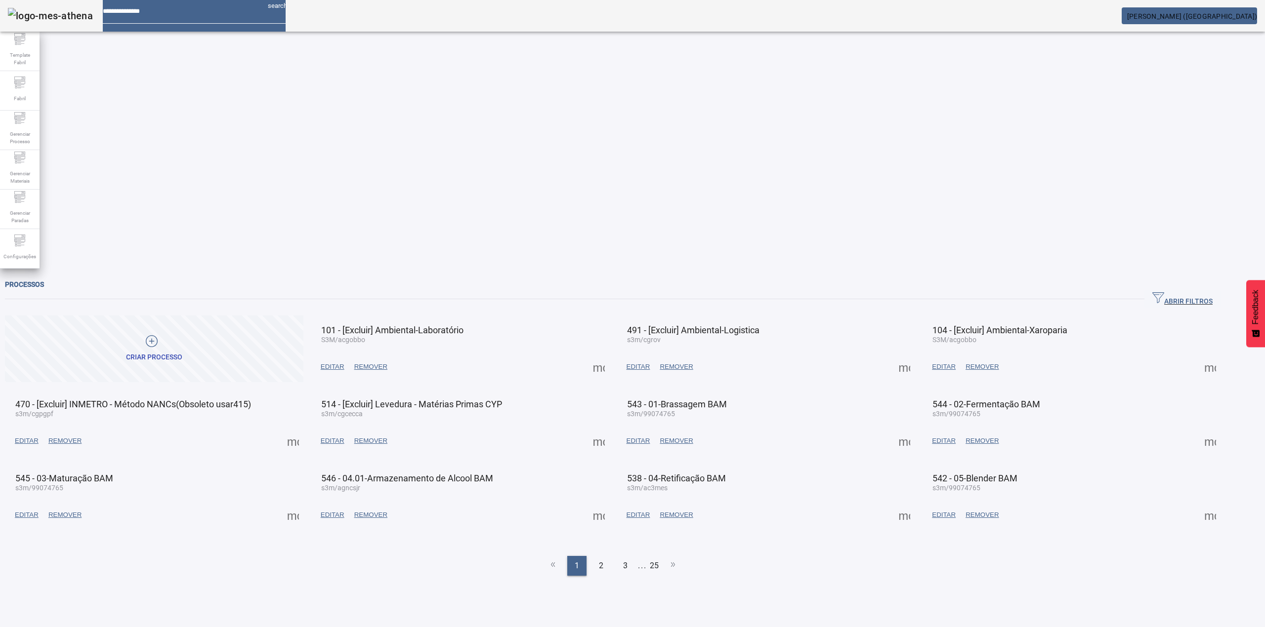
click at [1212, 292] on span "ABRIR FILTROS" at bounding box center [1182, 299] width 60 height 15
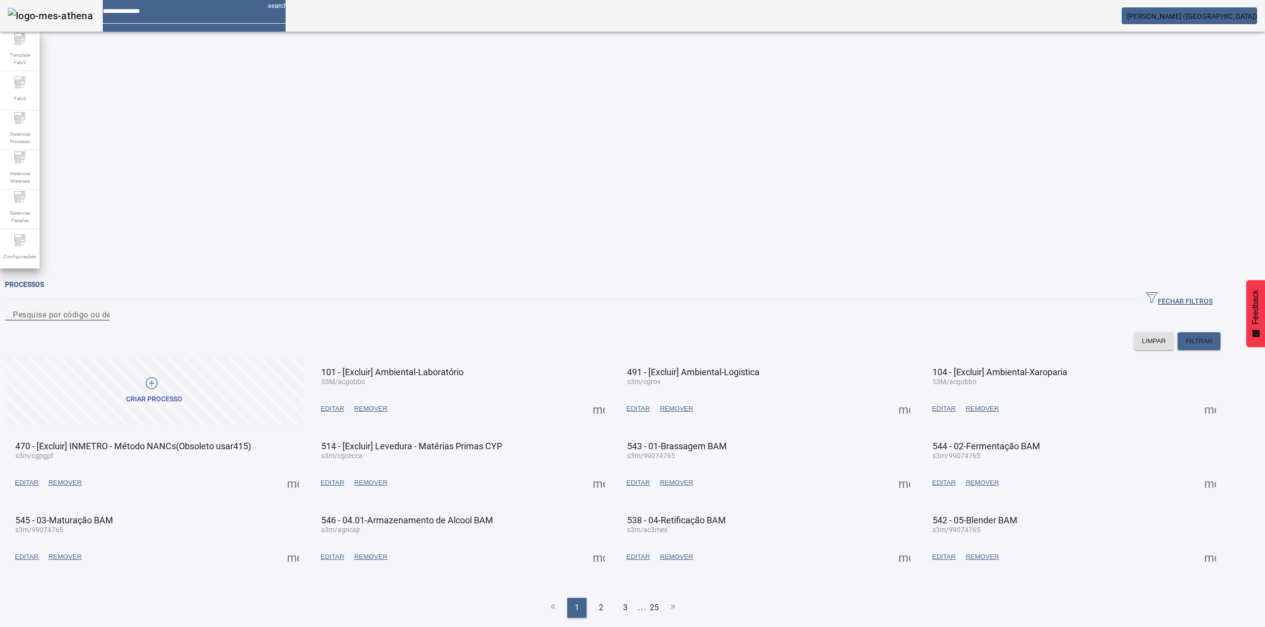
click at [102, 309] on input "Pesquise por código ou descrição" at bounding box center [57, 315] width 89 height 12
type input "***"
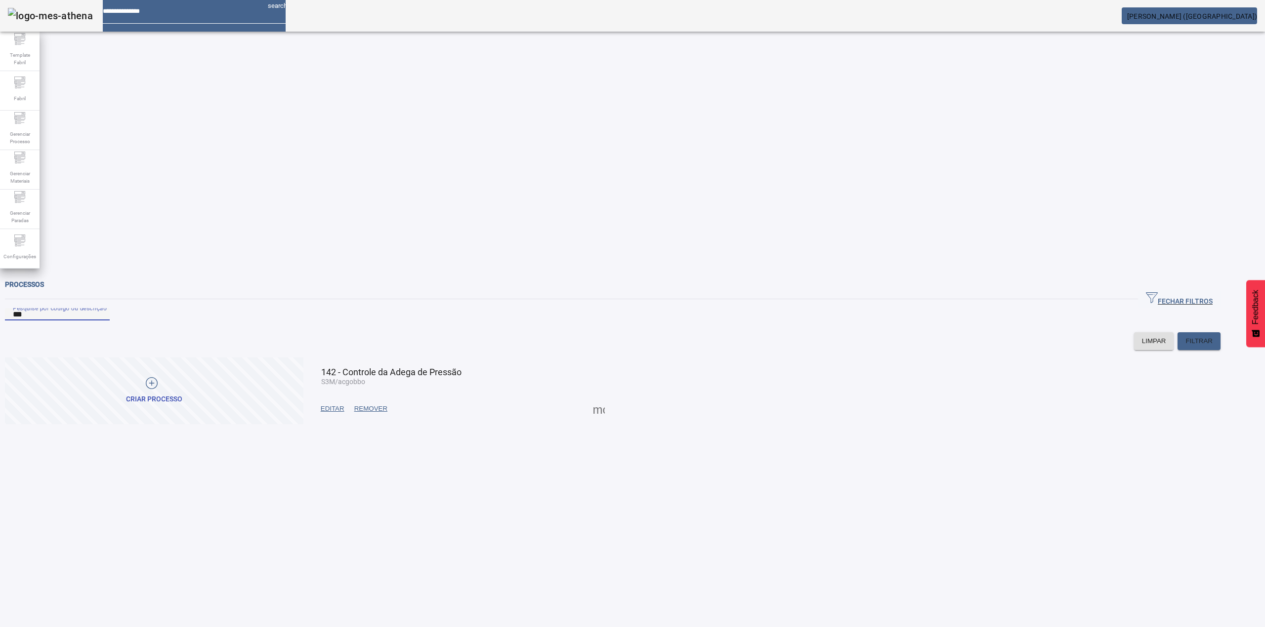
click at [611, 397] on span at bounding box center [599, 409] width 24 height 24
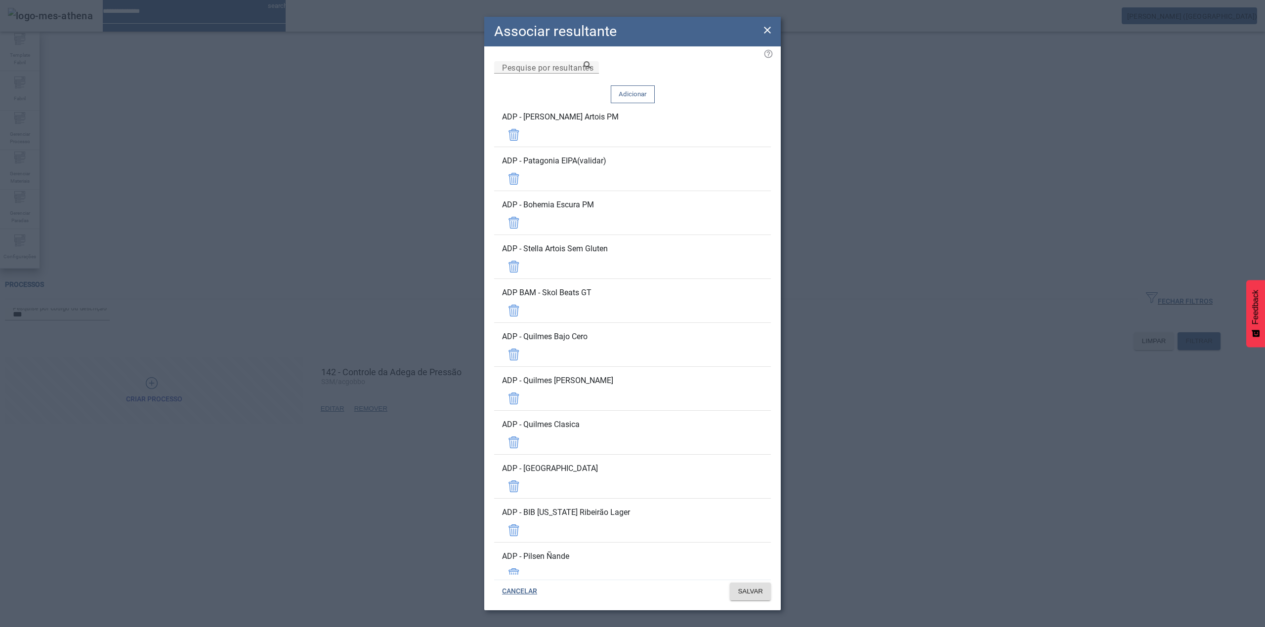
click at [654, 83] on span at bounding box center [632, 95] width 43 height 24
click at [591, 69] on icon at bounding box center [586, 64] width 7 height 7
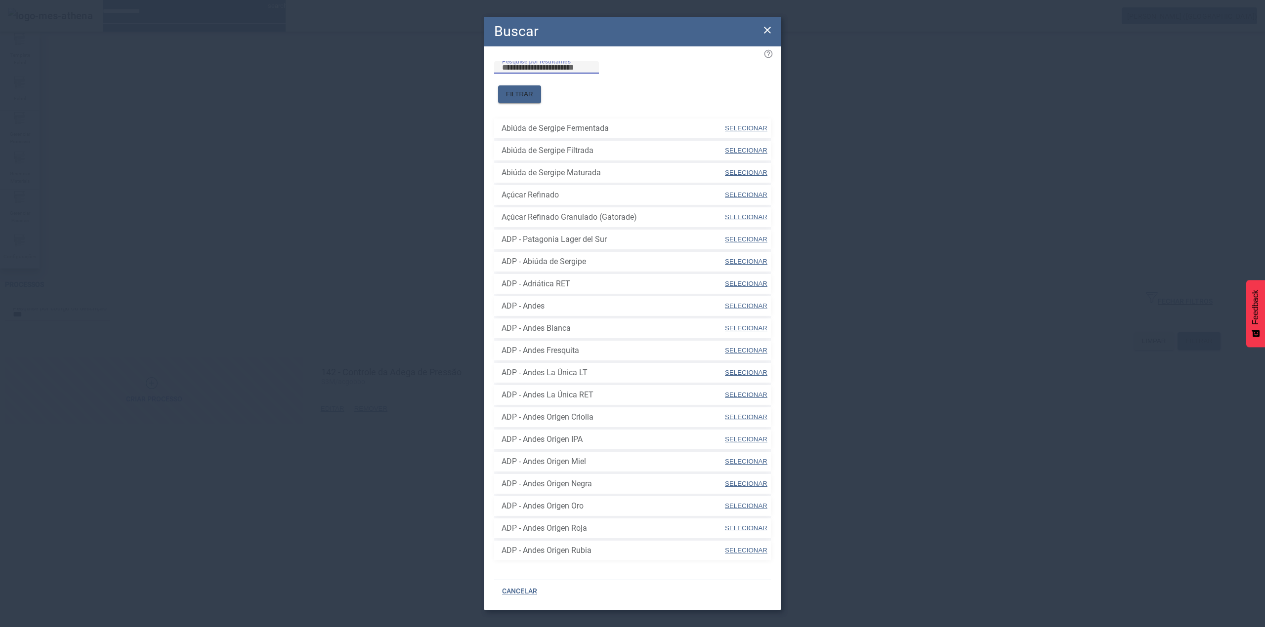
click at [564, 74] on input "Pesquise por resultantes" at bounding box center [546, 68] width 89 height 12
type input "**********"
click at [533, 89] on span "FILTRAR" at bounding box center [519, 94] width 27 height 10
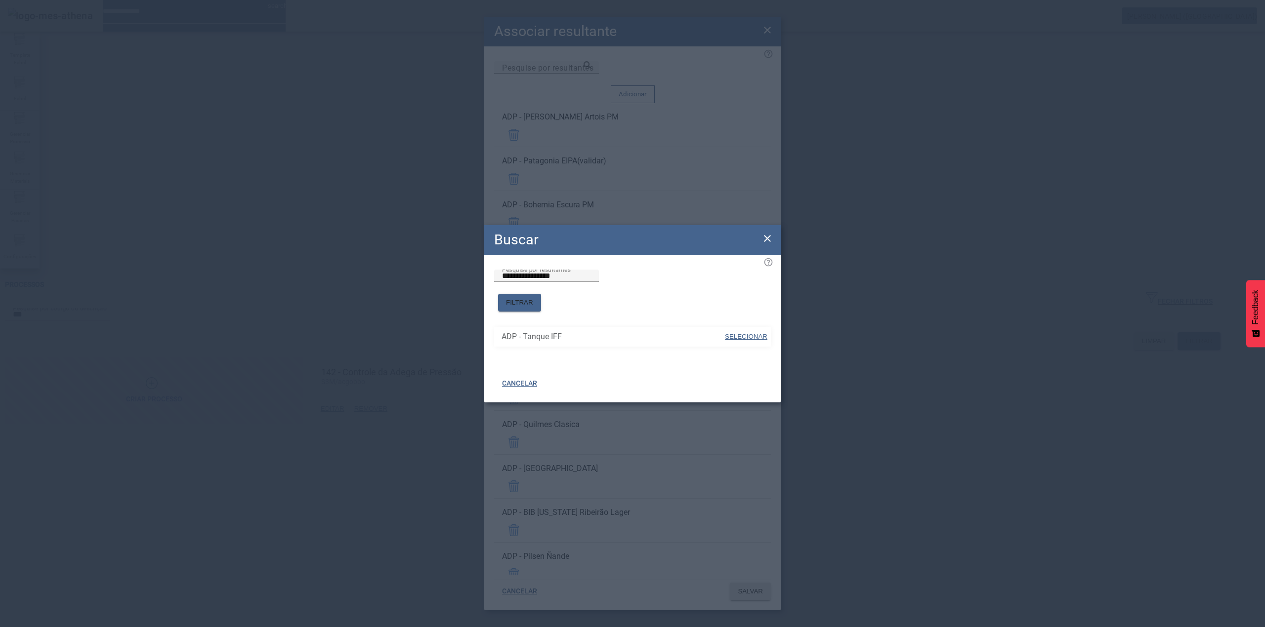
click at [739, 333] on span "SELECIONAR" at bounding box center [746, 336] width 42 height 7
type input "**********"
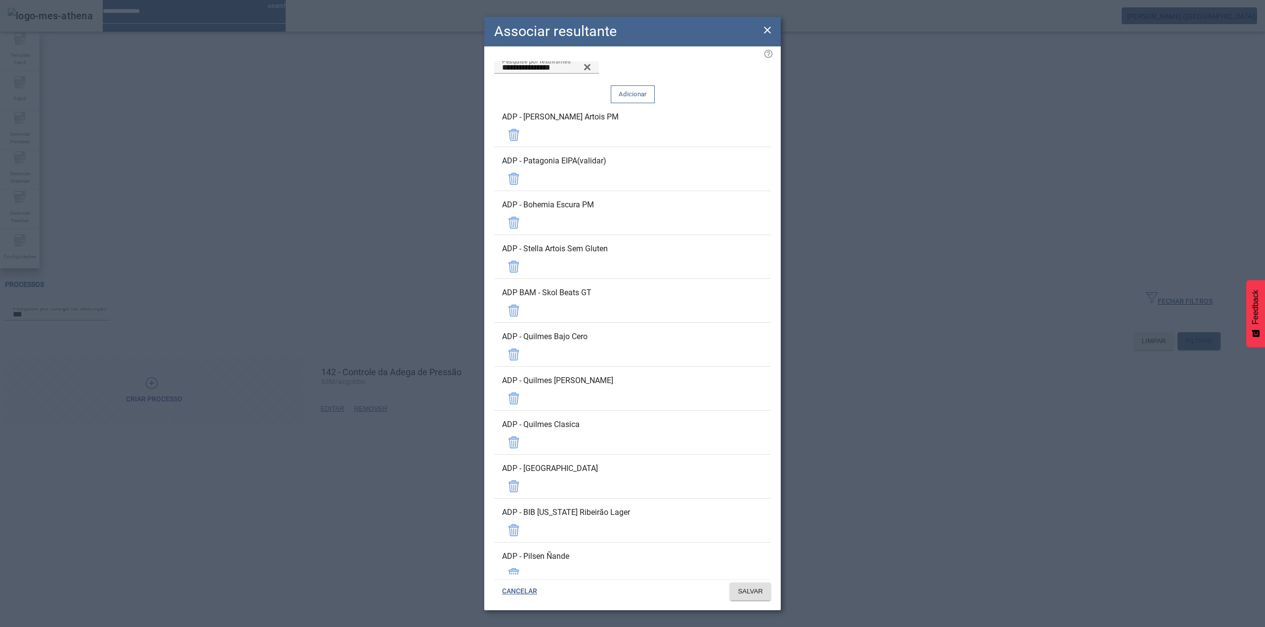
click at [647, 89] on span "Adicionar" at bounding box center [633, 94] width 28 height 10
click at [748, 593] on span "SALVAR" at bounding box center [750, 592] width 25 height 10
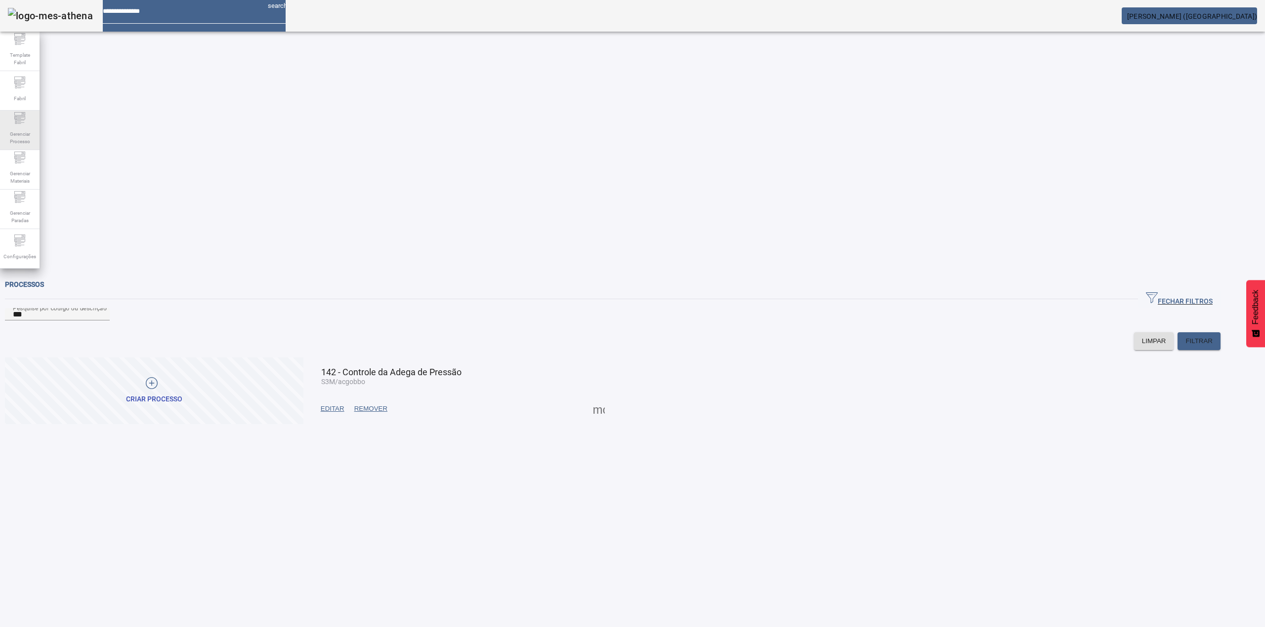
click at [12, 137] on span "Gerenciar Processo" at bounding box center [20, 137] width 30 height 21
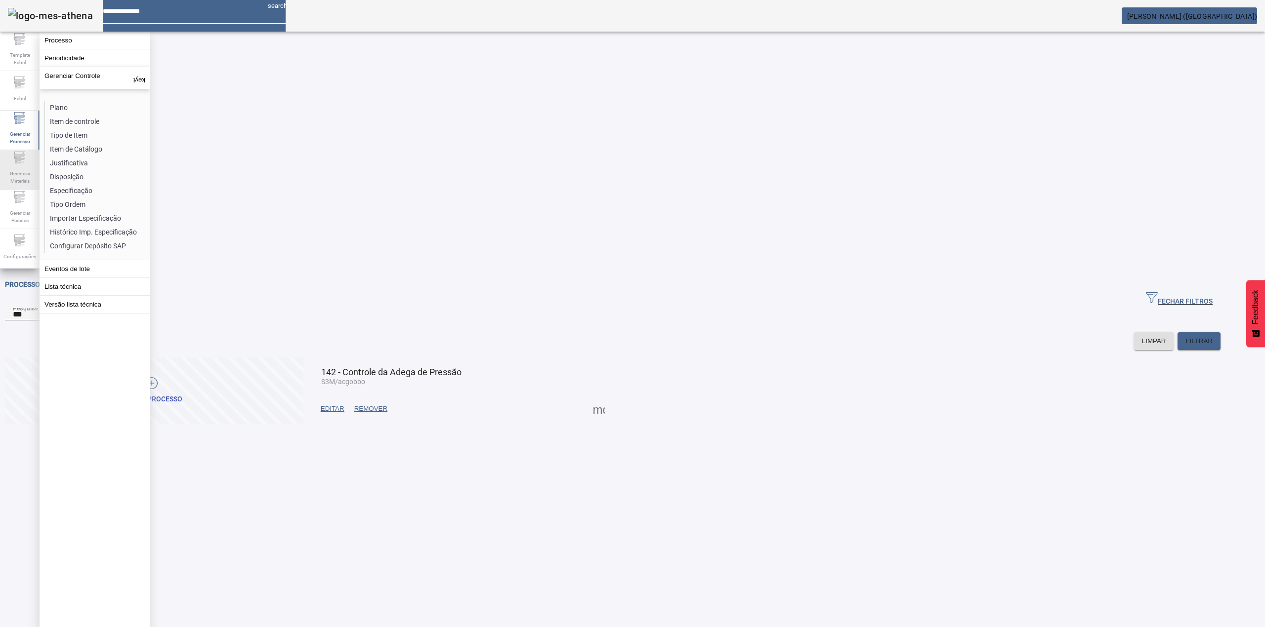
click at [28, 159] on div "Gerenciar Materiais" at bounding box center [20, 170] width 40 height 40
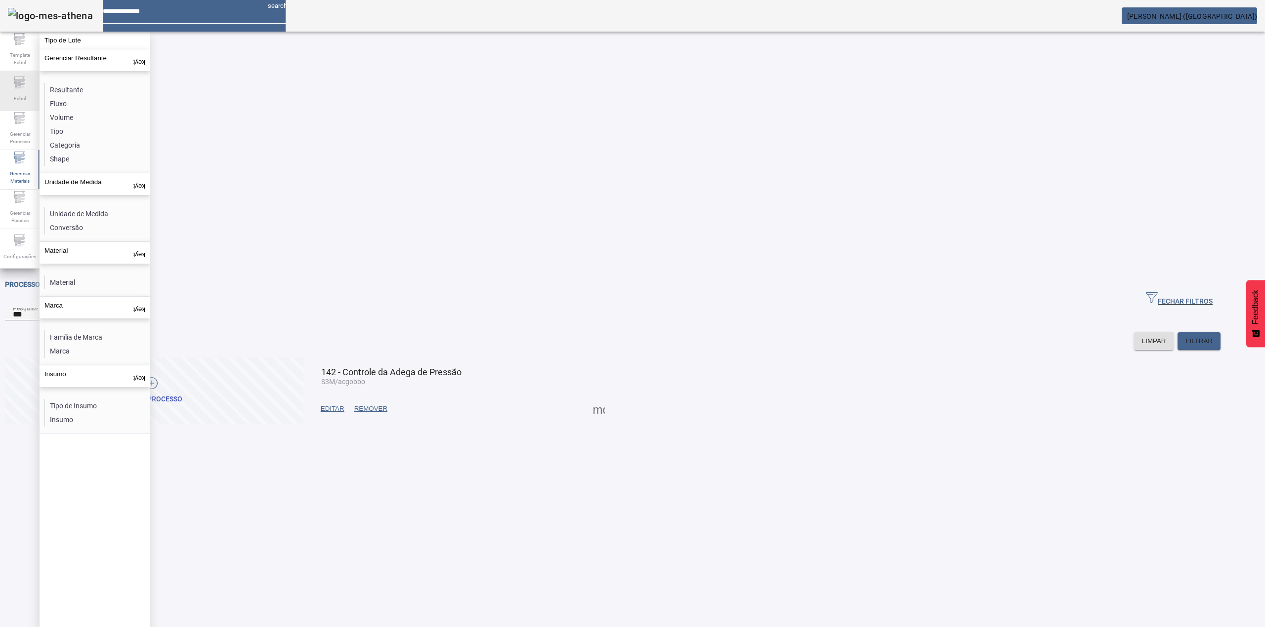
click at [21, 108] on div "Fabril" at bounding box center [20, 91] width 40 height 40
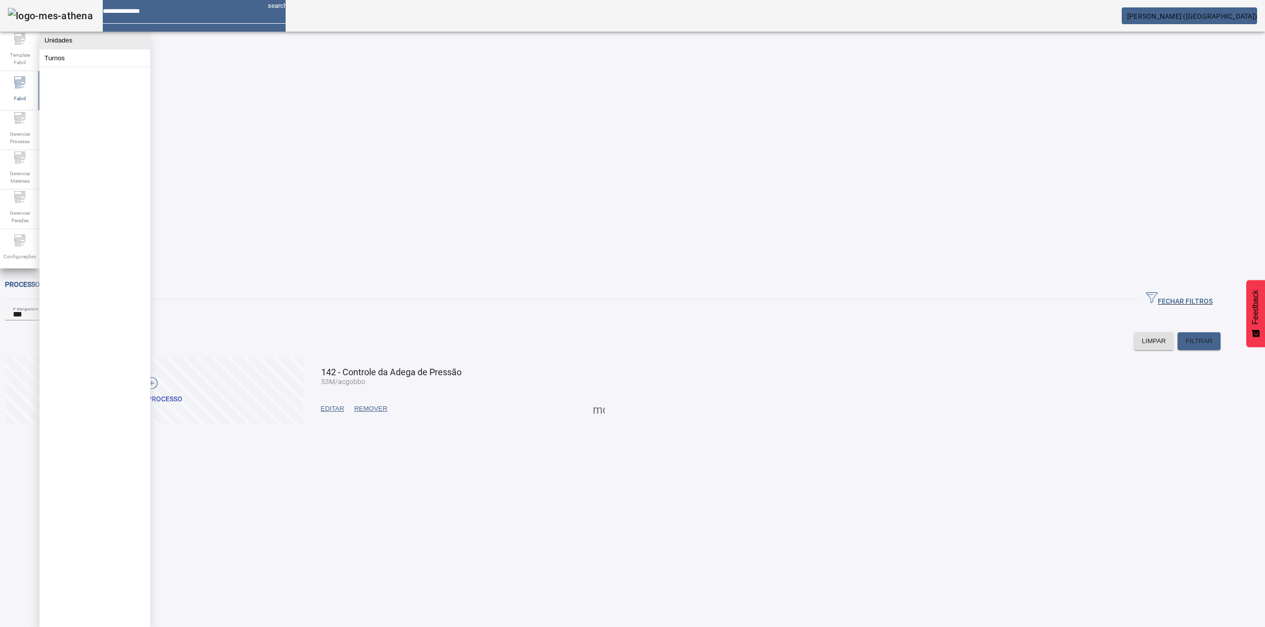
click at [55, 38] on button "Unidades" at bounding box center [95, 40] width 111 height 17
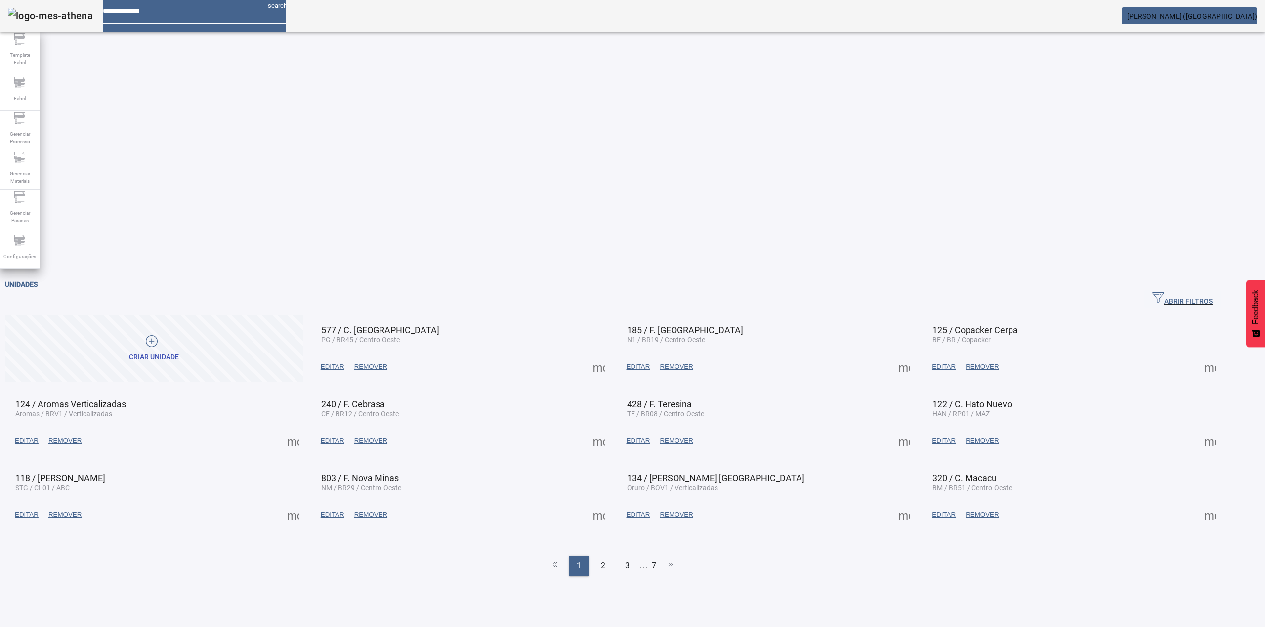
click at [1212, 288] on span "button" at bounding box center [1182, 300] width 76 height 24
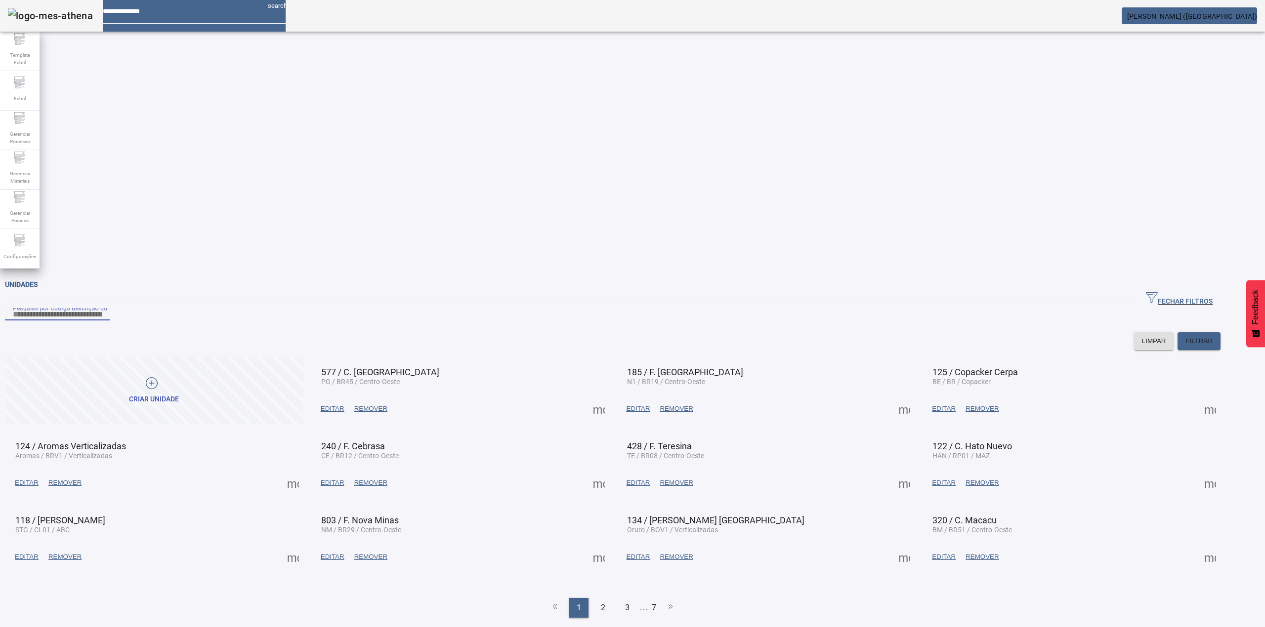
click at [102, 309] on input "Pesquise por Código descrição ou sigla" at bounding box center [57, 315] width 89 height 12
type input "****"
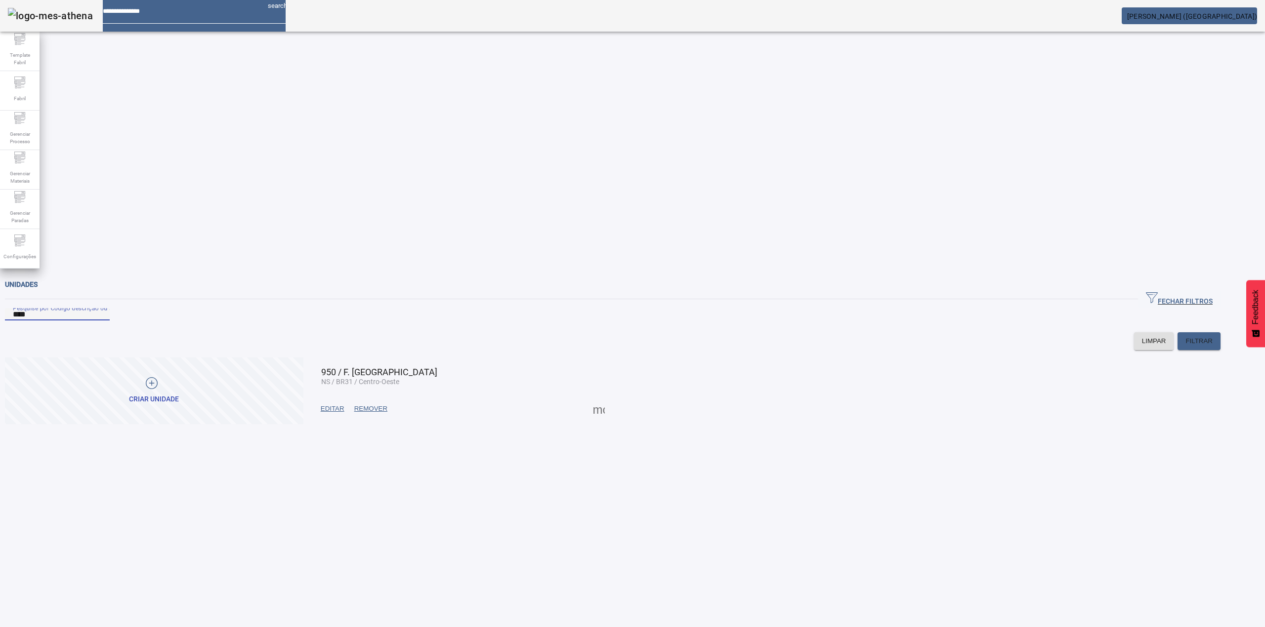
click at [611, 397] on span at bounding box center [599, 409] width 24 height 24
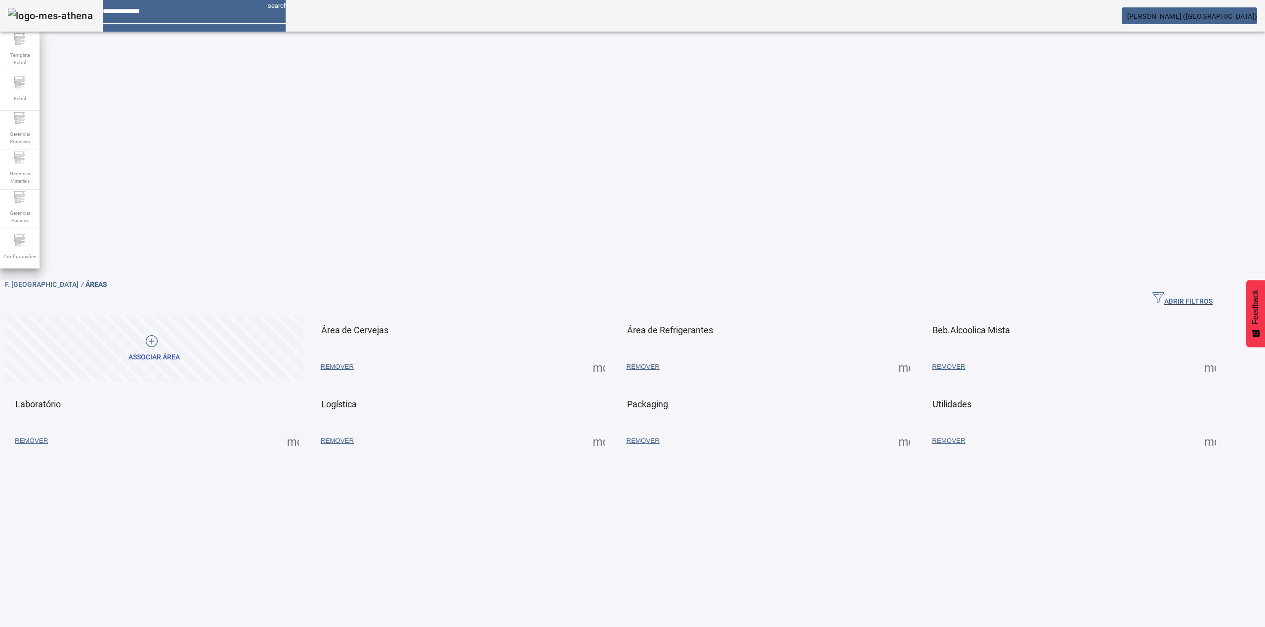
click at [611, 355] on span at bounding box center [599, 367] width 24 height 24
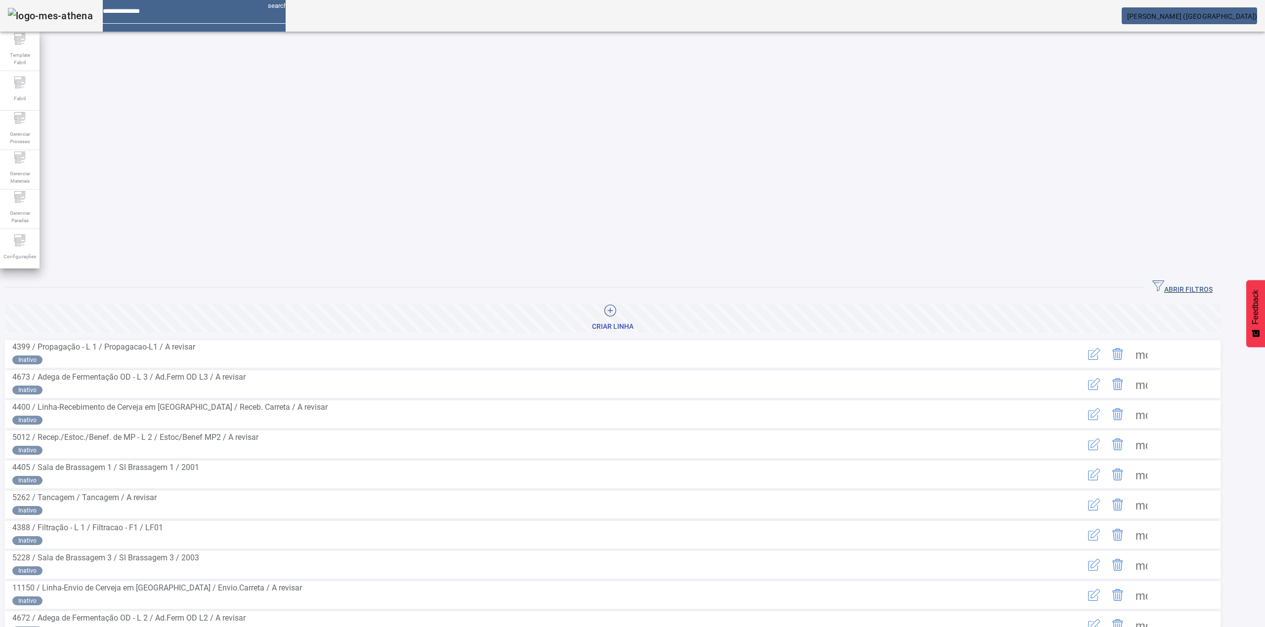
click at [1200, 280] on span "ABRIR FILTROS" at bounding box center [1182, 287] width 60 height 15
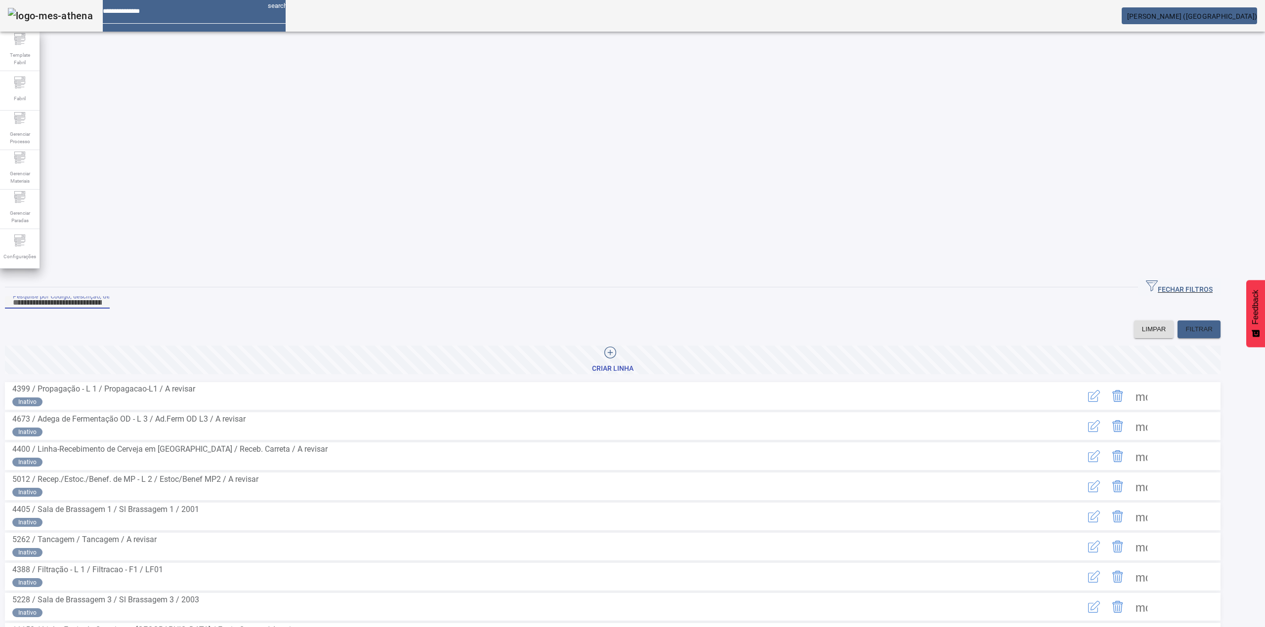
click at [102, 297] on input "Pesquise por Código, descrição, descrição abreviada ou descrição SAP" at bounding box center [57, 303] width 89 height 12
type input "**********"
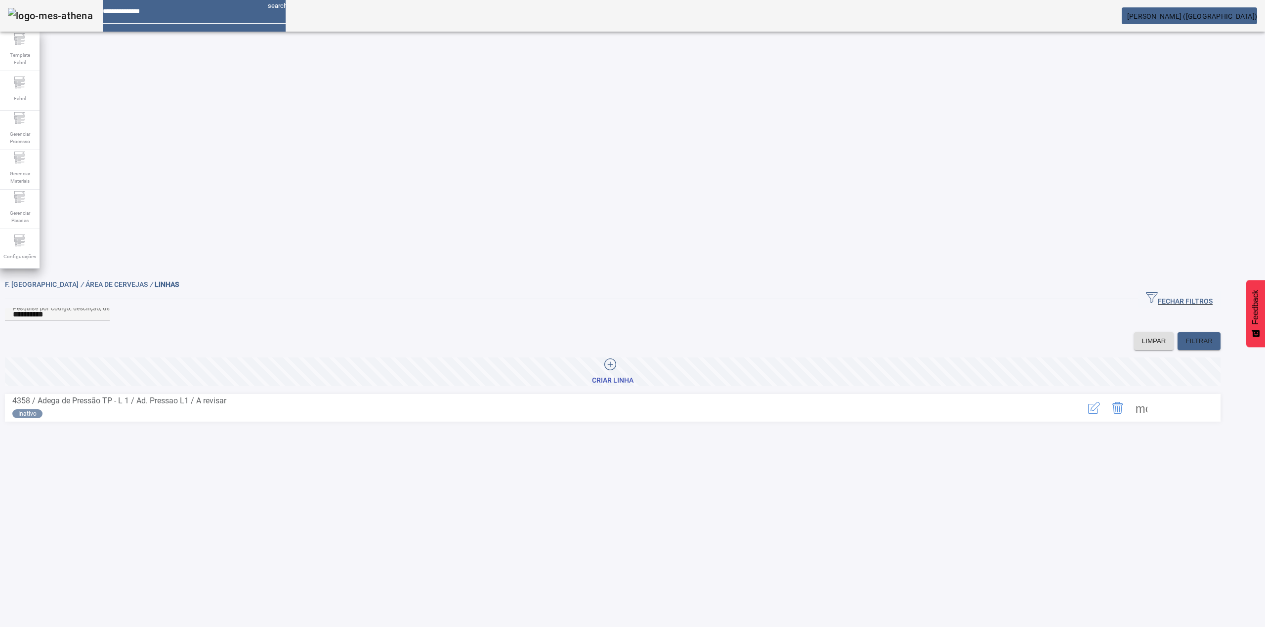
click at [1170, 395] on div "more_vert" at bounding box center [1117, 408] width 201 height 26
click at [1153, 396] on span at bounding box center [1141, 408] width 24 height 24
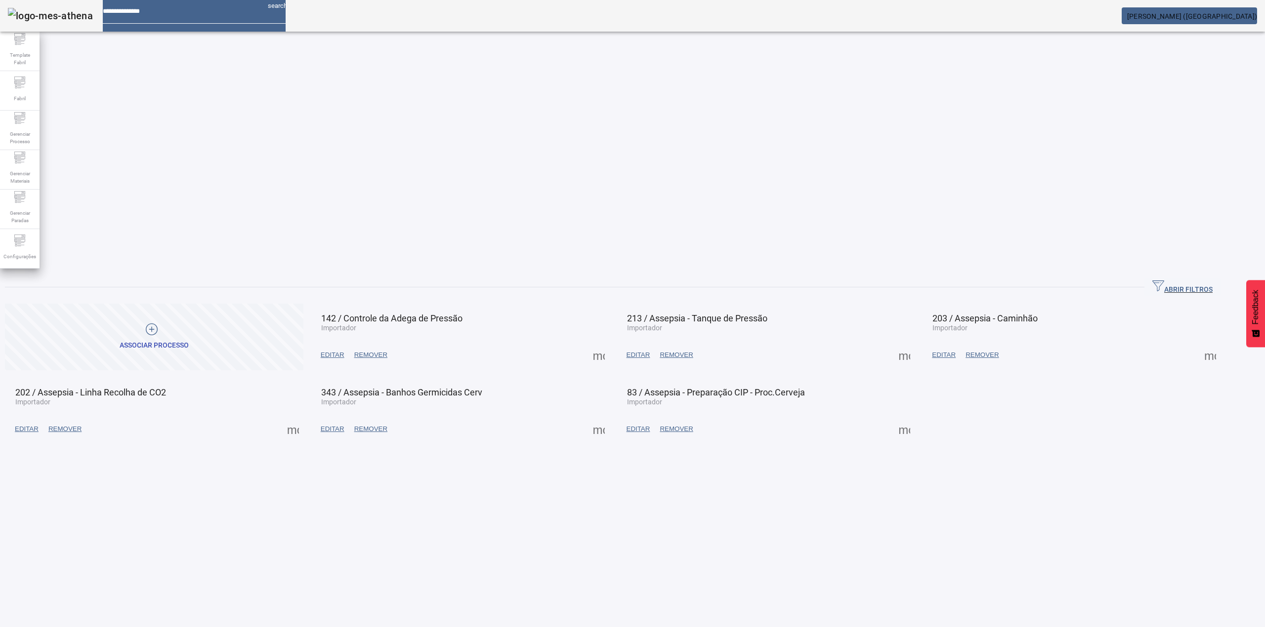
click at [611, 343] on span at bounding box center [599, 355] width 24 height 24
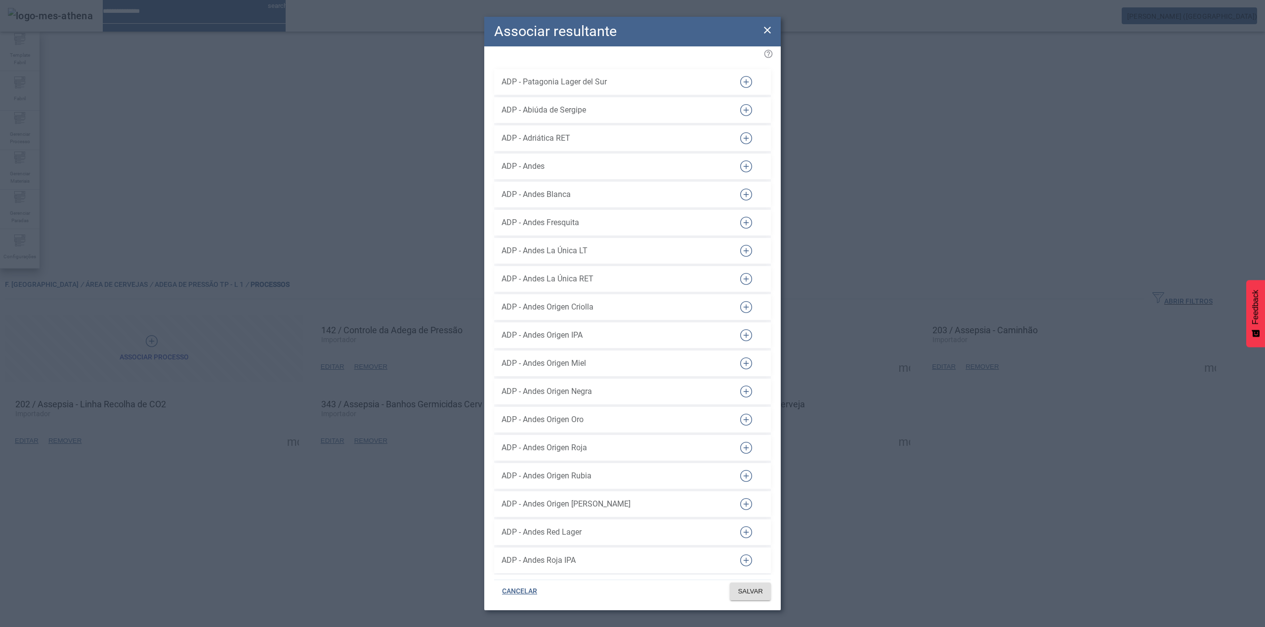
scroll to position [7395, 0]
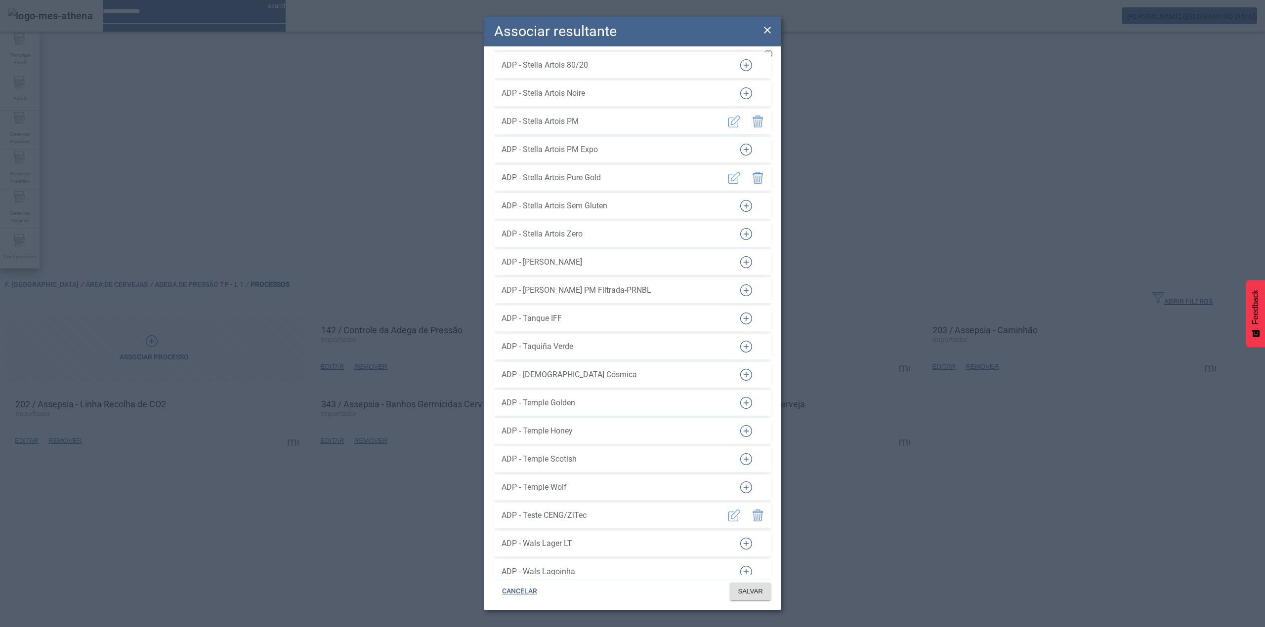
click at [741, 313] on icon "button" at bounding box center [746, 319] width 12 height 12
click at [755, 591] on span "SALVAR" at bounding box center [750, 592] width 25 height 10
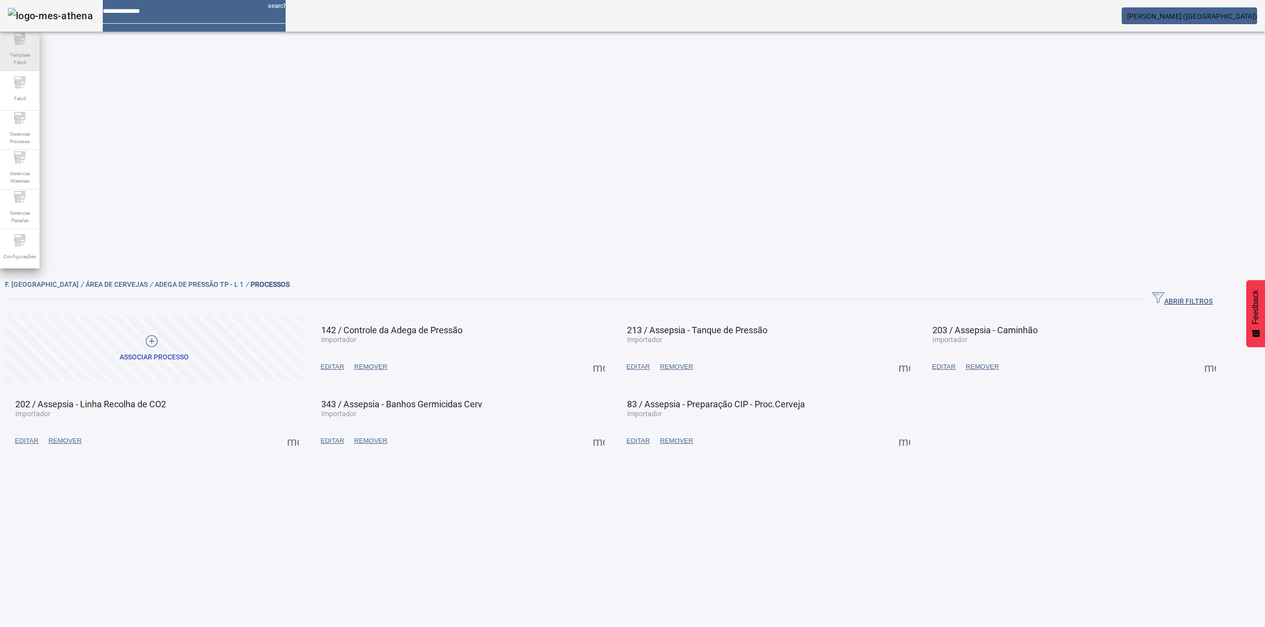
click at [24, 58] on span "Template Fabril" at bounding box center [20, 58] width 30 height 21
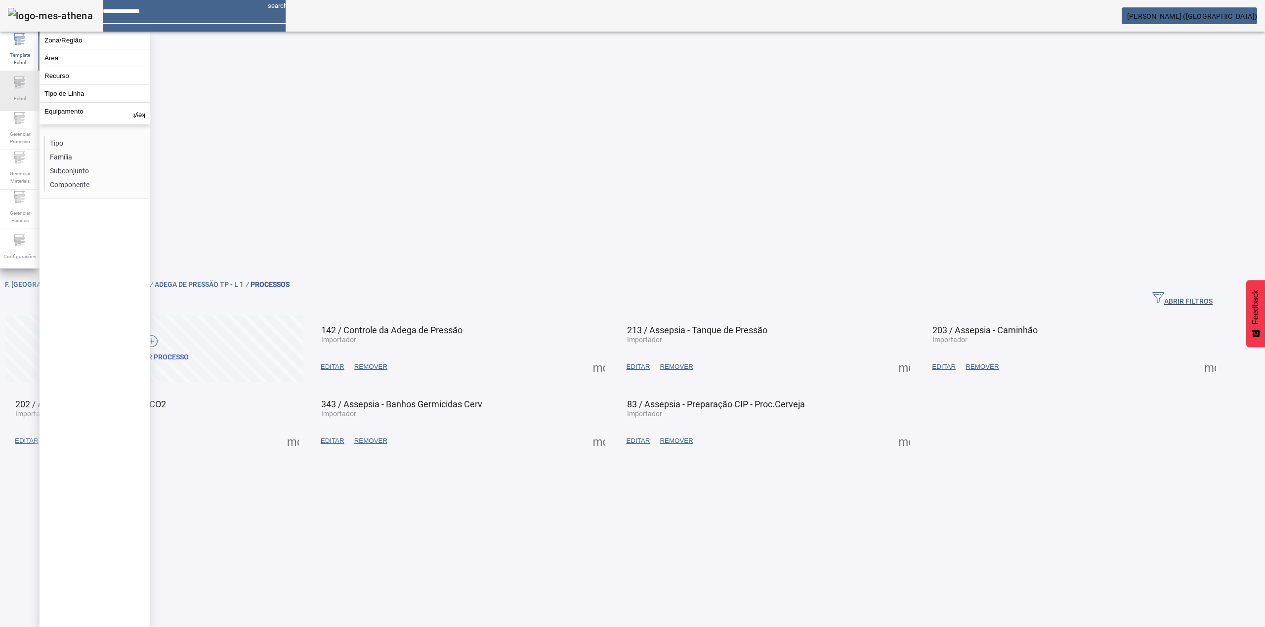
click at [10, 93] on div "Fabril" at bounding box center [20, 91] width 40 height 40
click at [5, 127] on span "Gerenciar Processo" at bounding box center [20, 137] width 30 height 21
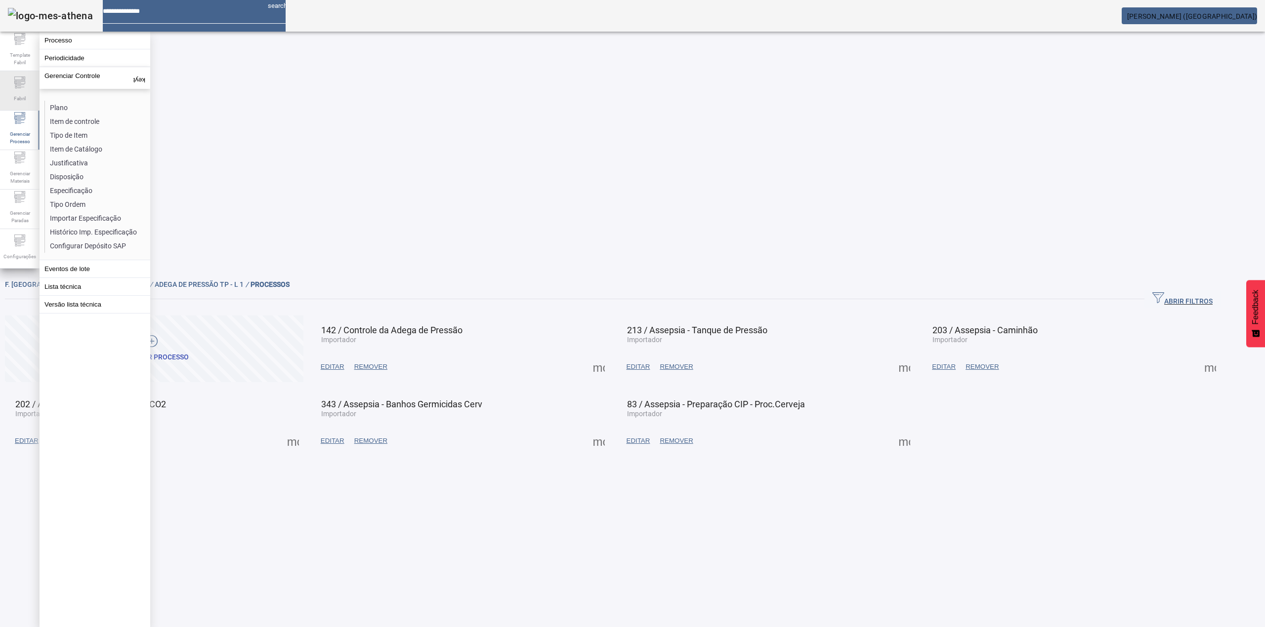
click at [12, 97] on span "Fabril" at bounding box center [20, 98] width 18 height 13
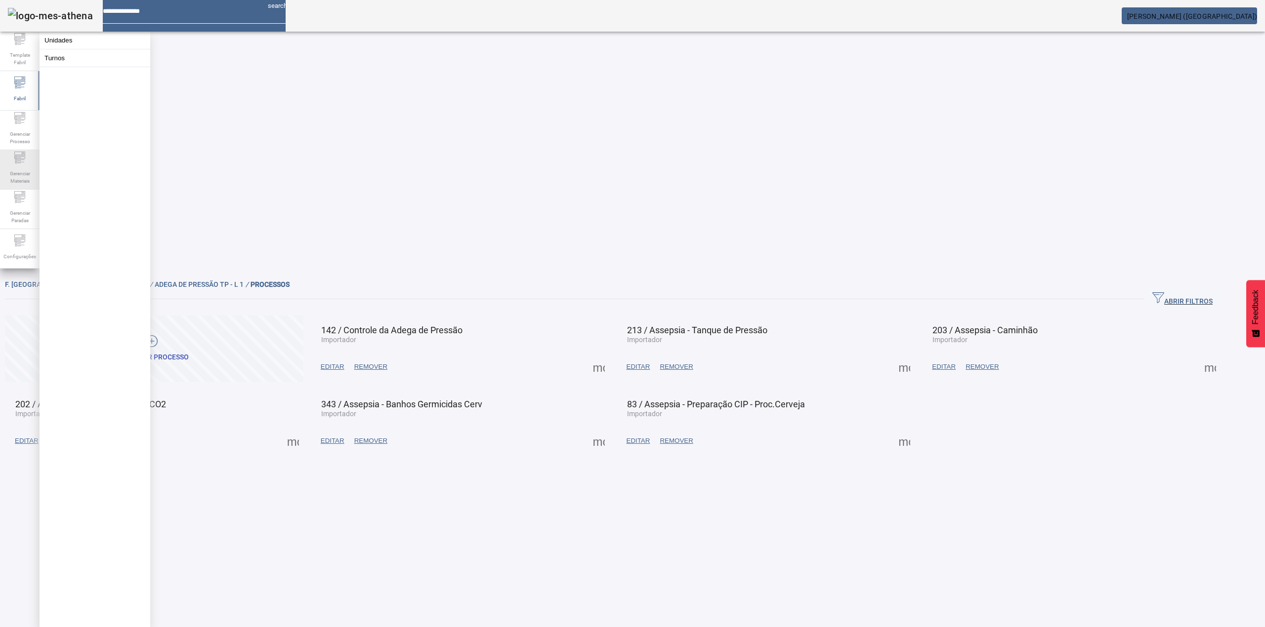
click at [20, 164] on icon at bounding box center [20, 158] width 12 height 12
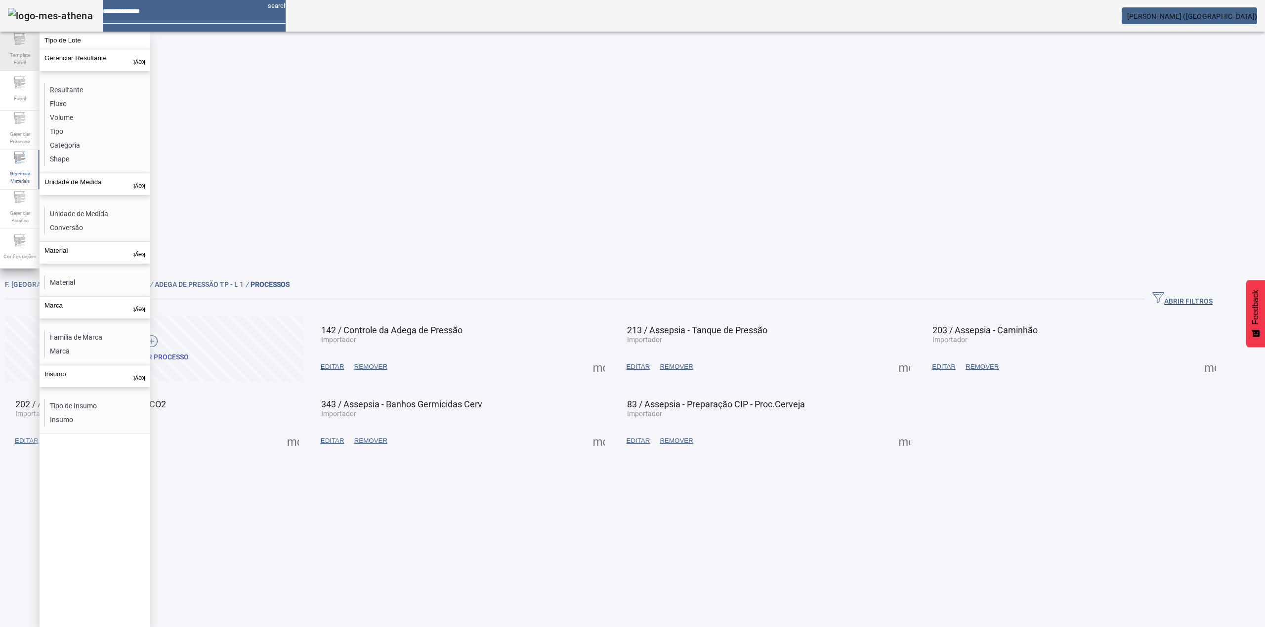
click at [12, 48] on span "Template Fabril" at bounding box center [20, 58] width 30 height 21
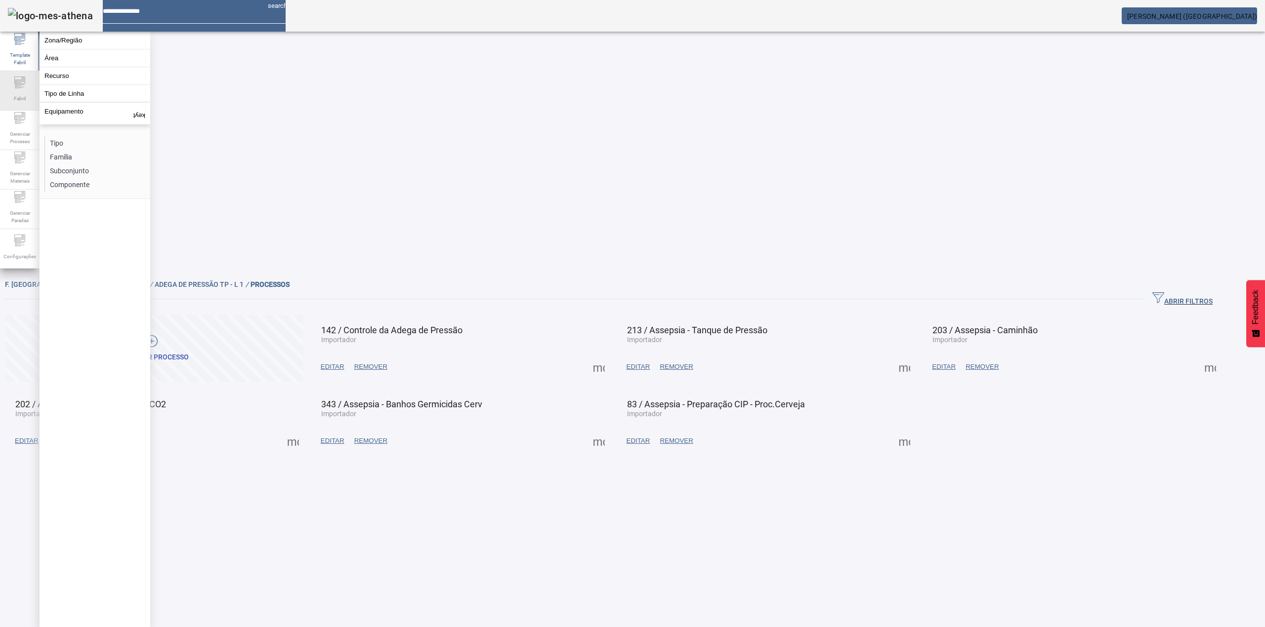
click at [19, 83] on icon at bounding box center [19, 81] width 11 height 3
click at [16, 124] on icon at bounding box center [20, 118] width 12 height 12
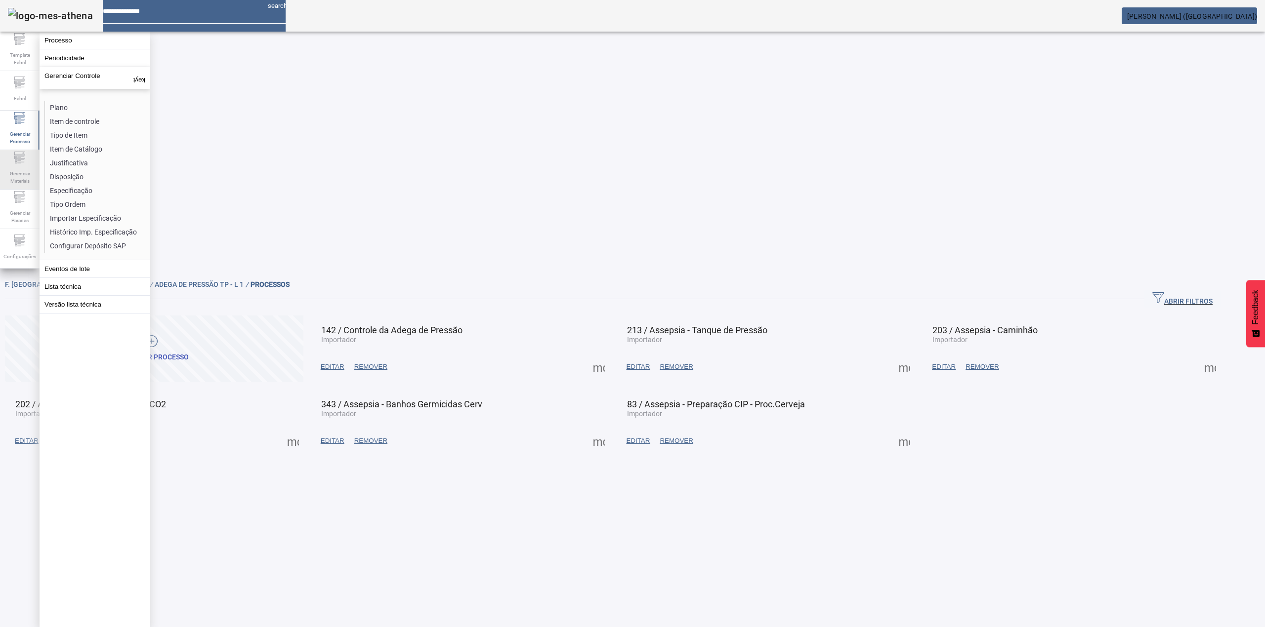
click at [24, 164] on icon at bounding box center [20, 158] width 12 height 12
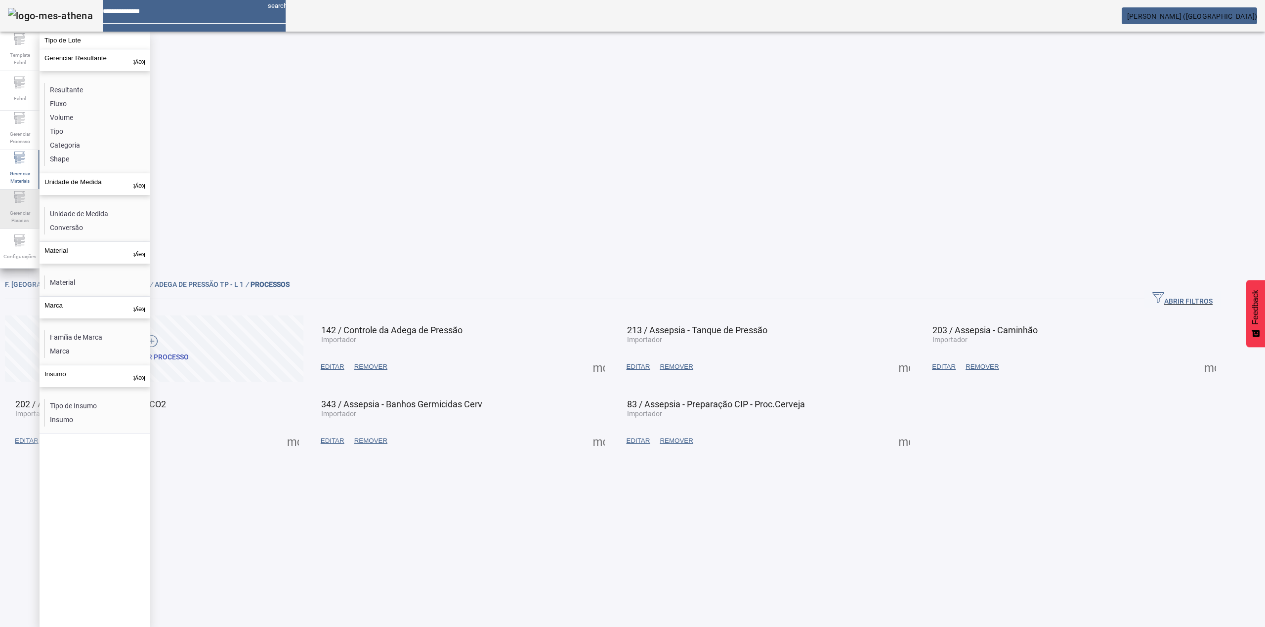
click at [8, 222] on span "Gerenciar Paradas" at bounding box center [20, 217] width 30 height 21
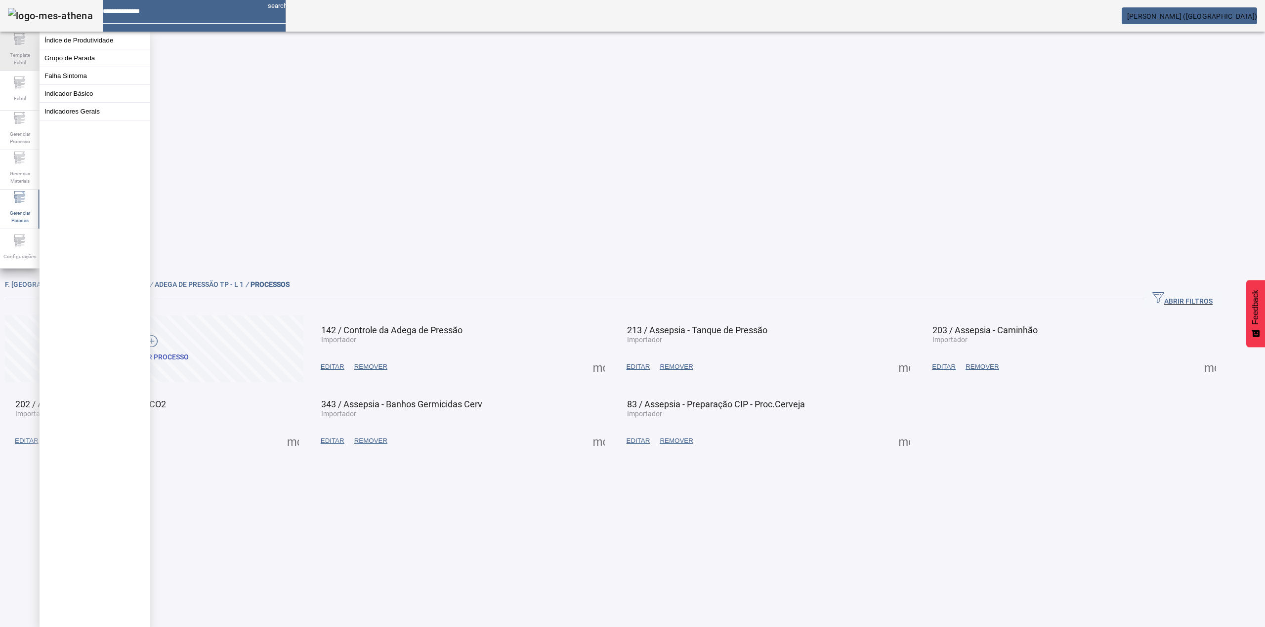
click at [16, 51] on span "Template Fabril" at bounding box center [20, 58] width 30 height 21
click at [20, 93] on span "Fabril" at bounding box center [20, 98] width 18 height 13
click at [12, 131] on span "Gerenciar Processo" at bounding box center [20, 137] width 30 height 21
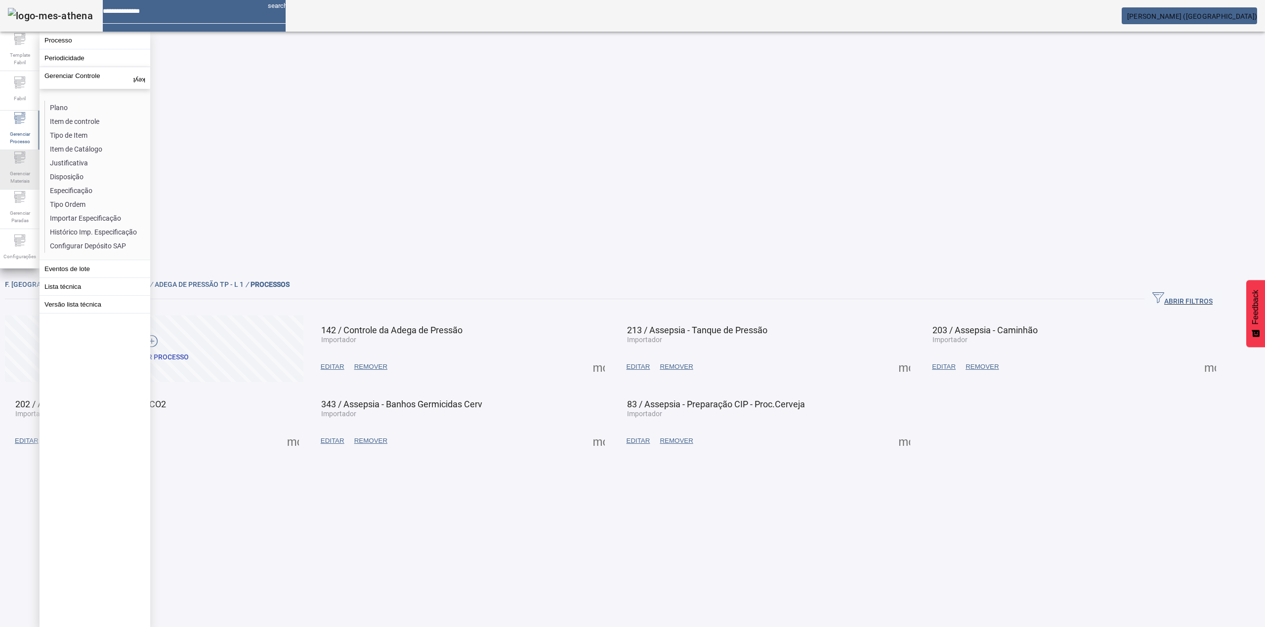
click at [24, 168] on span "Gerenciar Materiais" at bounding box center [20, 177] width 30 height 21
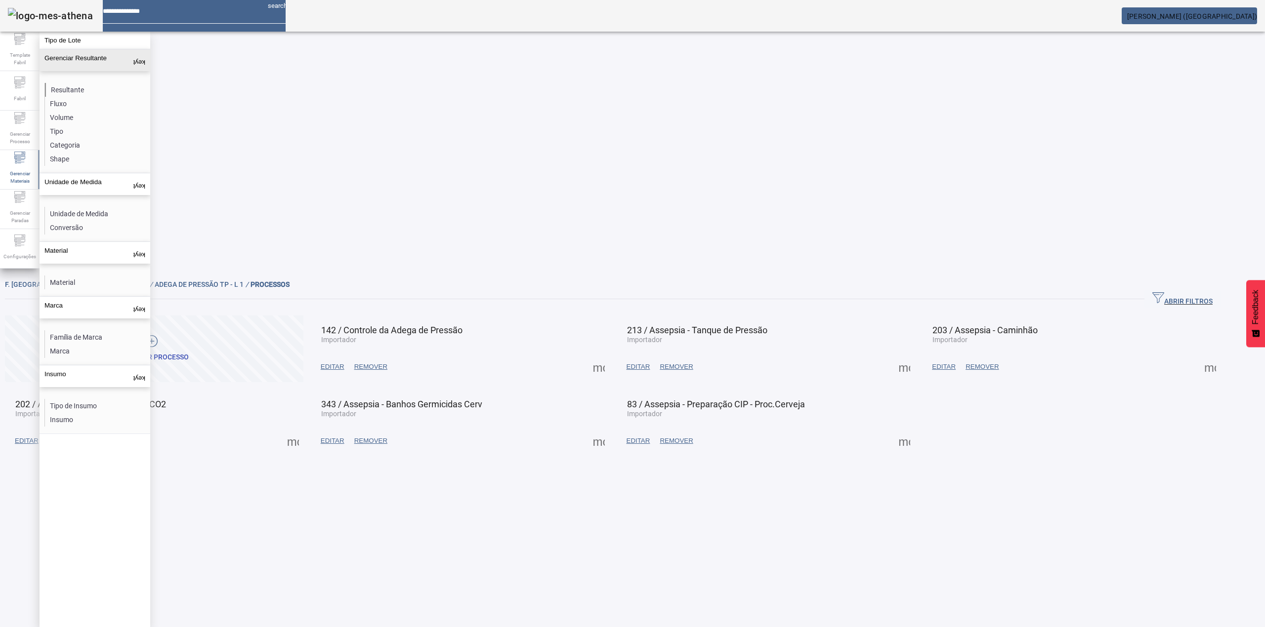
click at [80, 89] on li "Resultante" at bounding box center [97, 90] width 105 height 14
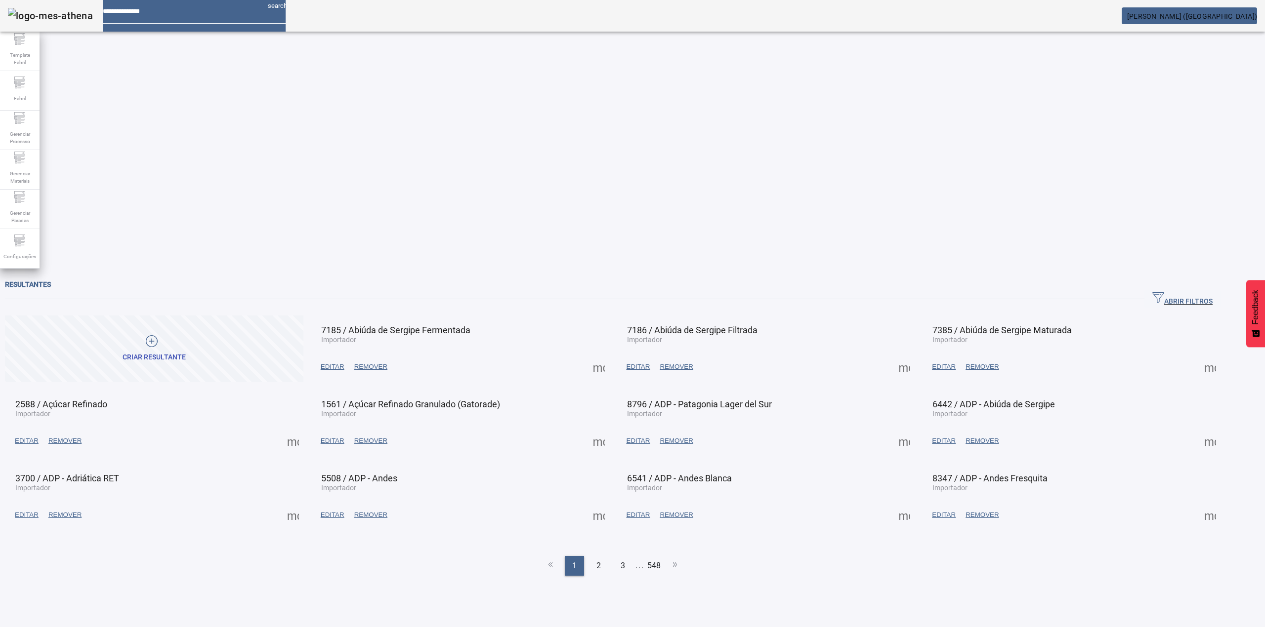
click at [1194, 292] on span "ABRIR FILTROS" at bounding box center [1182, 299] width 60 height 15
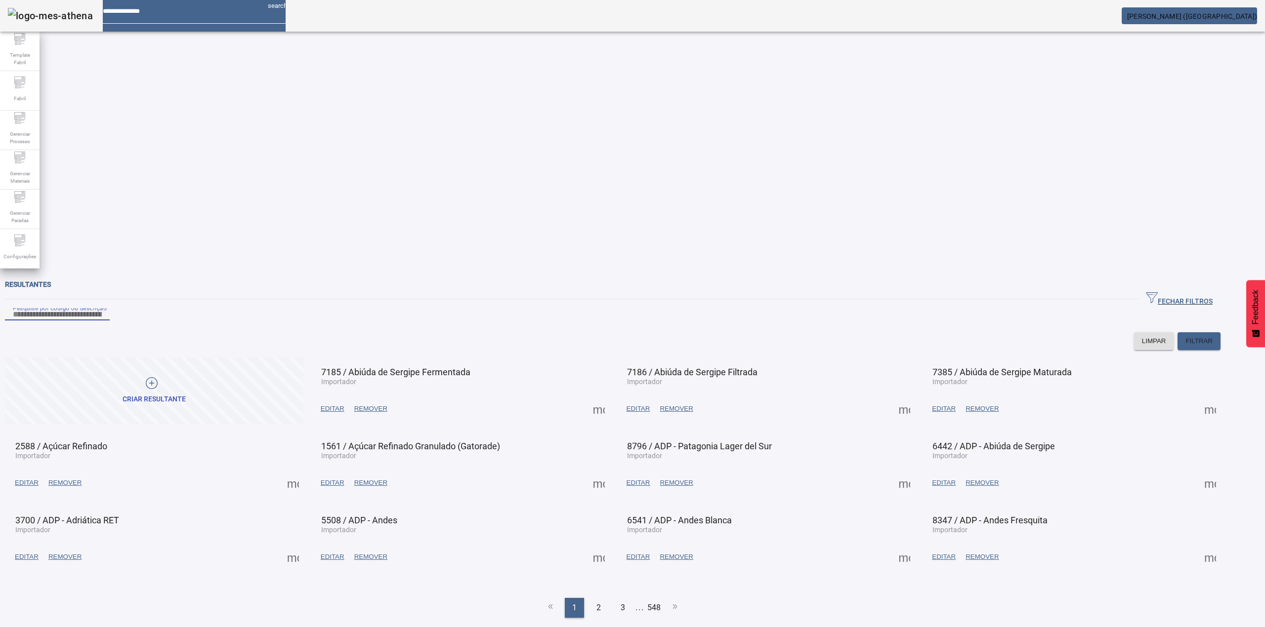
click at [102, 309] on input "Pesquise por código ou descrição" at bounding box center [57, 315] width 89 height 12
type input "***"
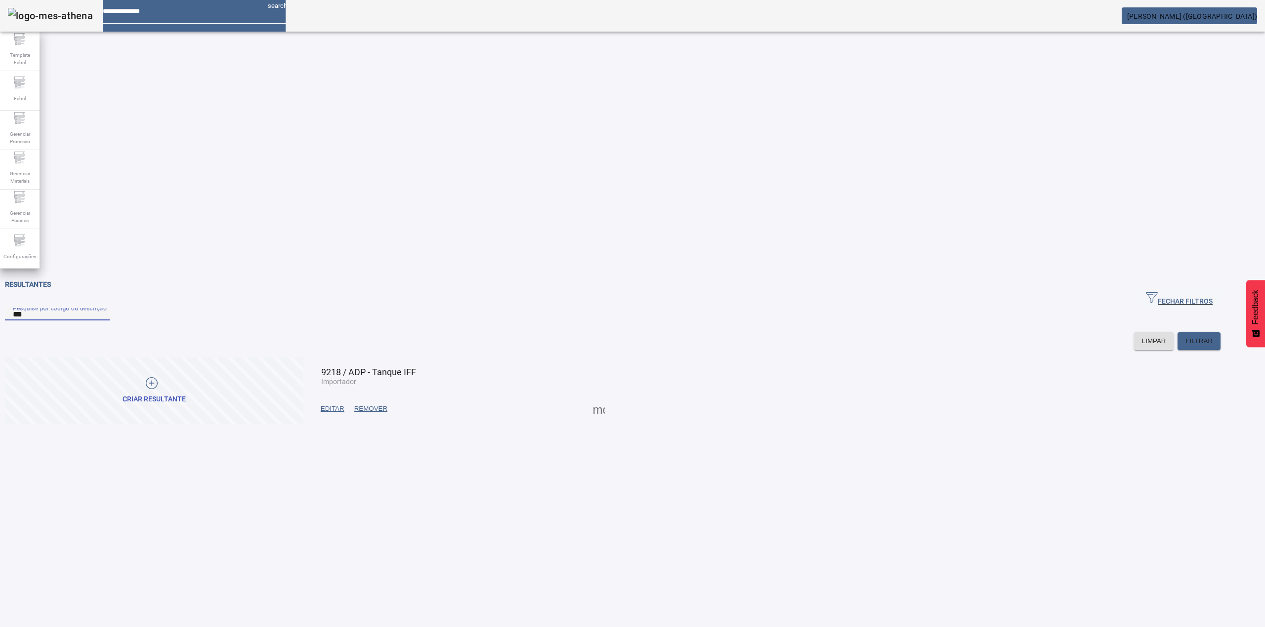
click at [344, 404] on span "EDITAR" at bounding box center [333, 409] width 24 height 10
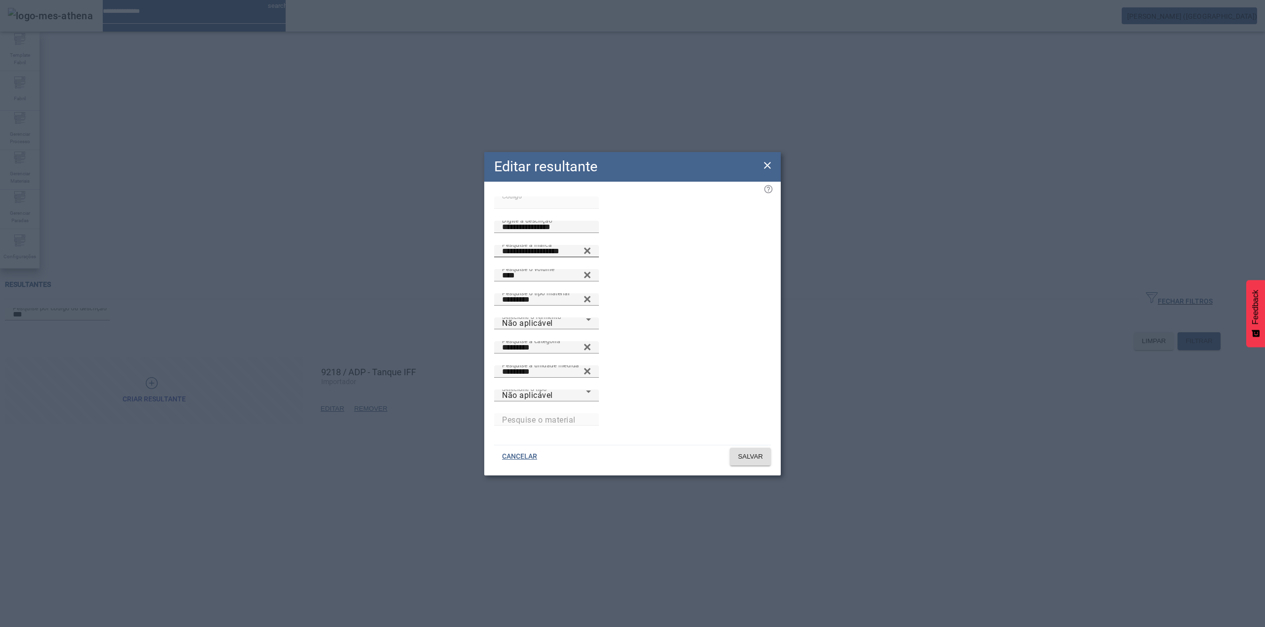
click at [591, 257] on icon at bounding box center [586, 251] width 7 height 12
click at [591, 252] on icon at bounding box center [586, 248] width 7 height 7
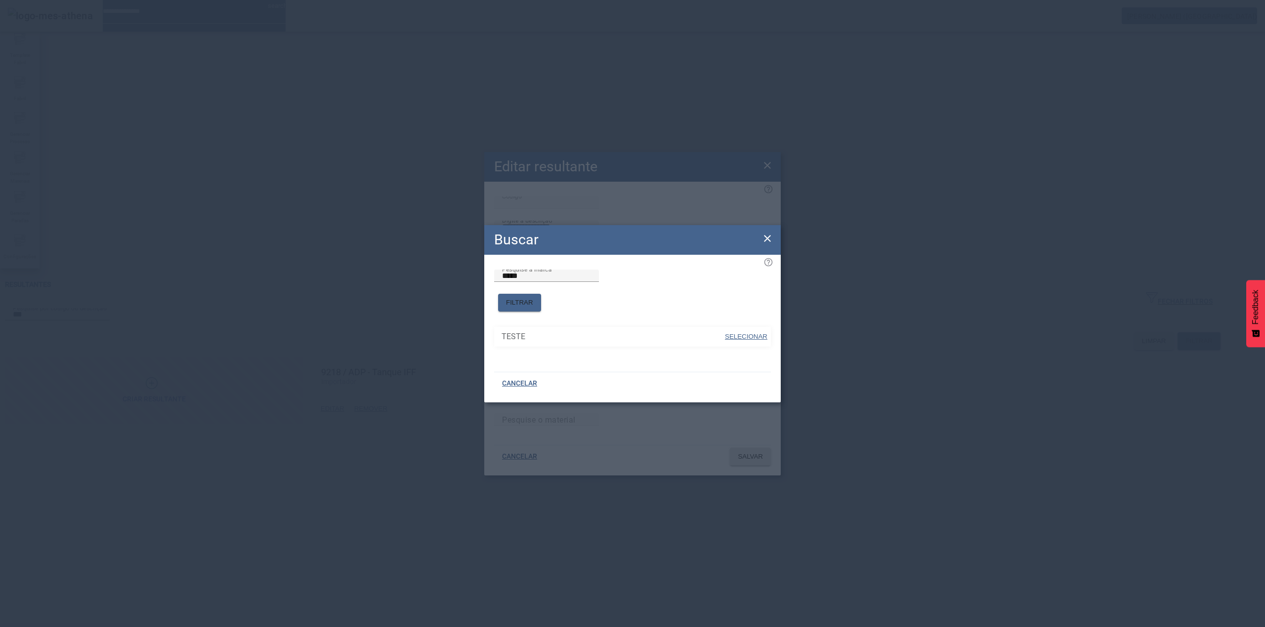
drag, startPoint x: 559, startPoint y: 318, endPoint x: 641, endPoint y: 306, distance: 82.9
click at [746, 333] on span "SELECIONAR" at bounding box center [746, 336] width 42 height 7
type input "*****"
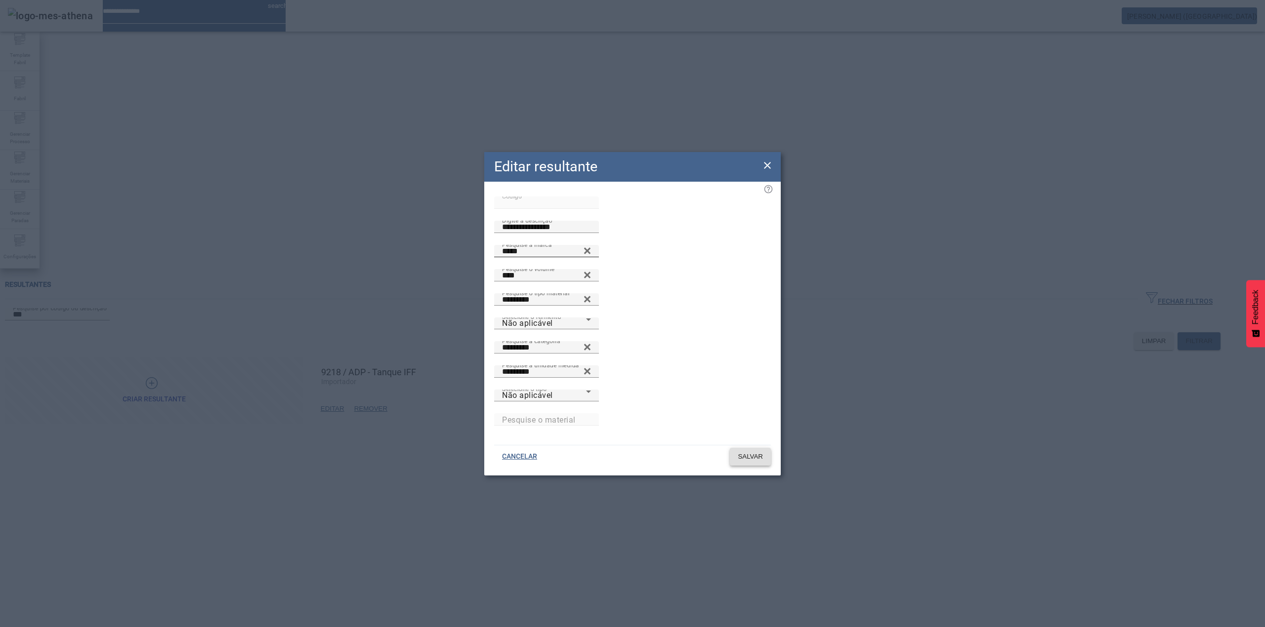
click at [759, 453] on span "SALVAR" at bounding box center [750, 457] width 25 height 10
